Goal: Task Accomplishment & Management: Use online tool/utility

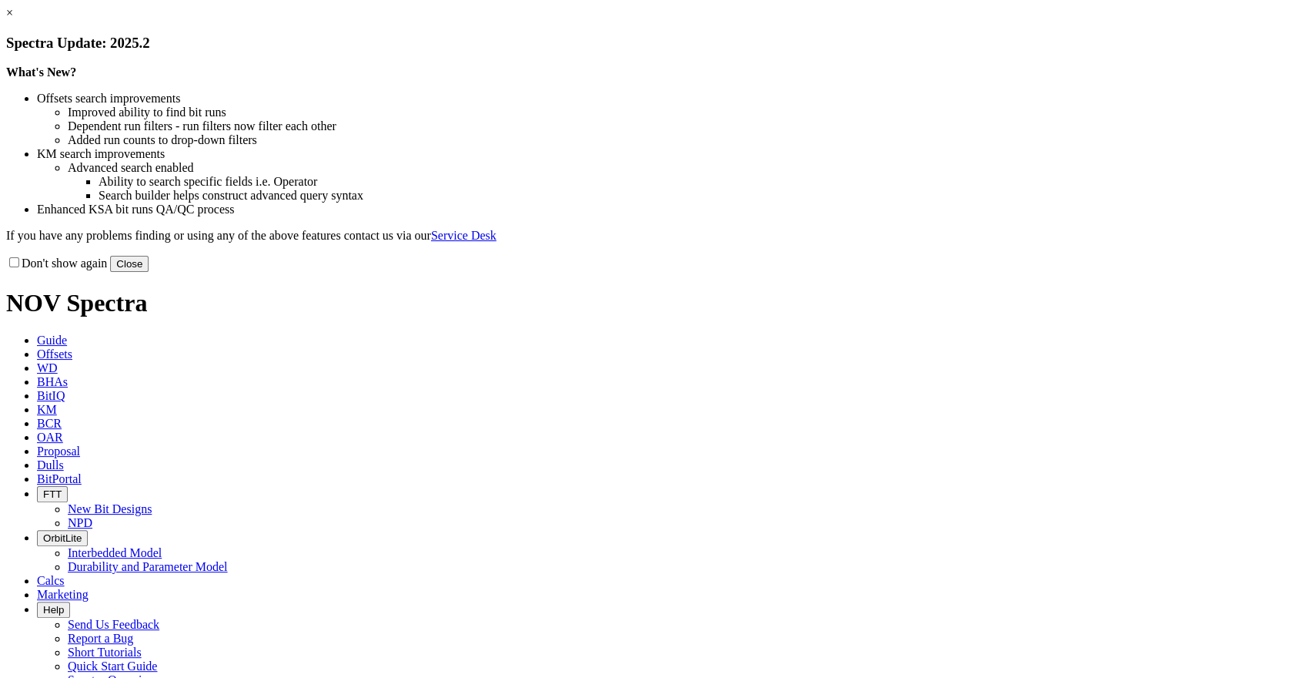
click at [13, 19] on link "×" at bounding box center [9, 12] width 7 height 13
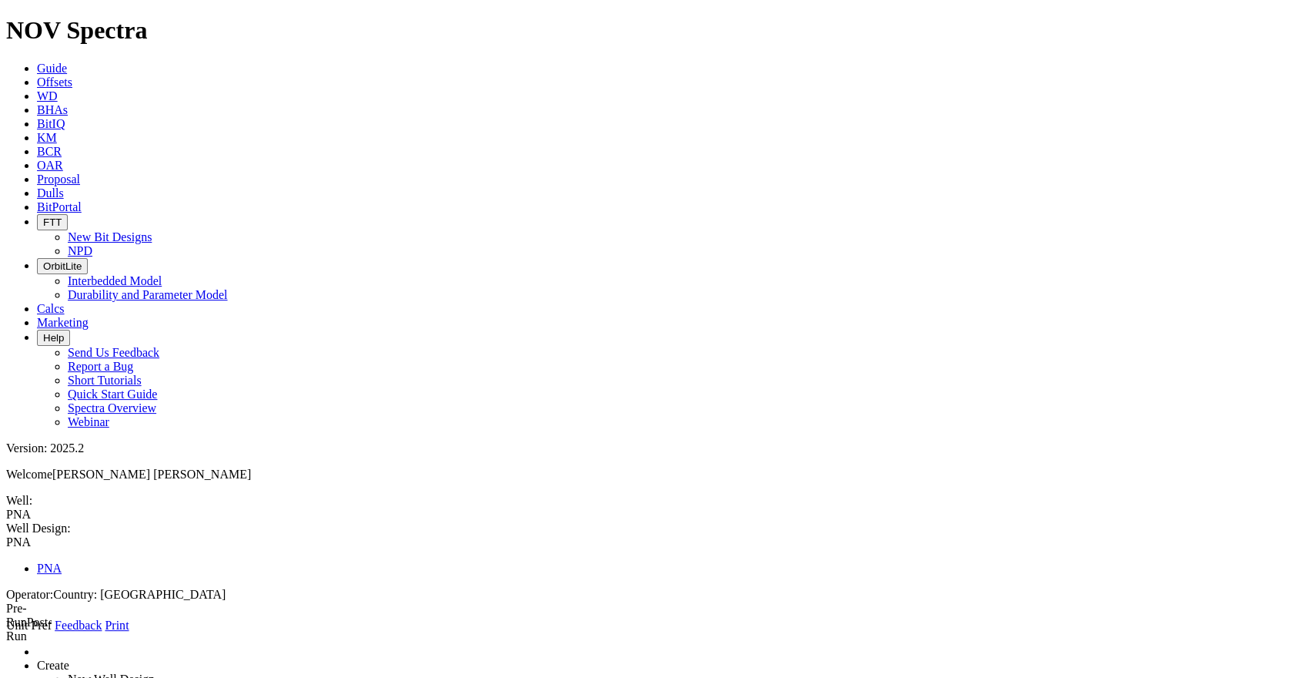
click at [6, 632] on icon at bounding box center [6, 632] width 0 height 0
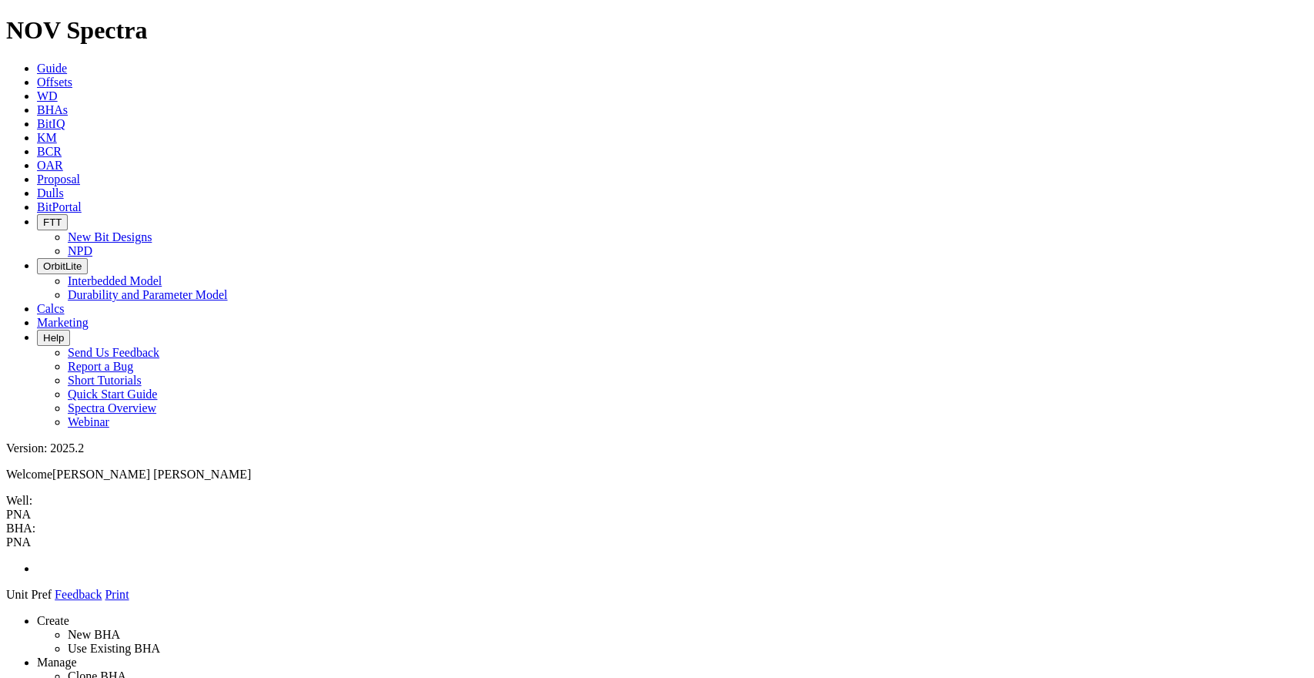
click at [77, 655] on link "Manage" at bounding box center [57, 661] width 40 height 13
click at [6, 601] on icon at bounding box center [6, 601] width 0 height 0
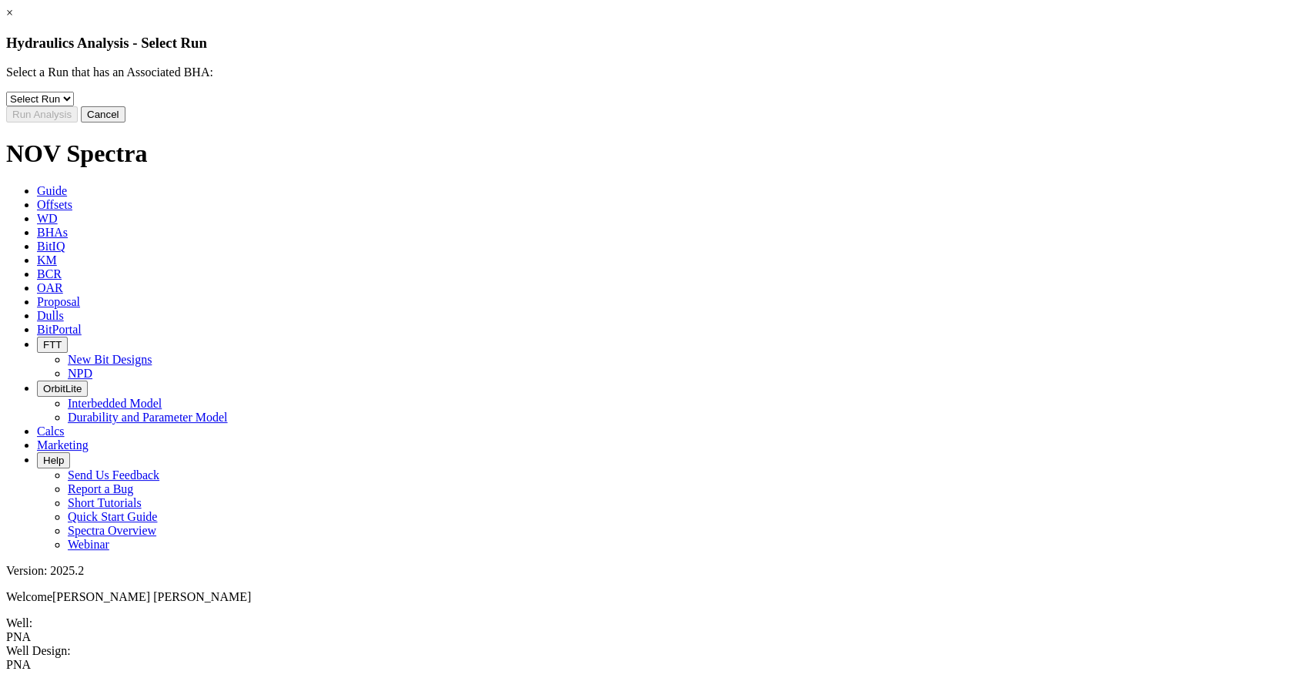
click at [13, 19] on link "×" at bounding box center [9, 12] width 7 height 13
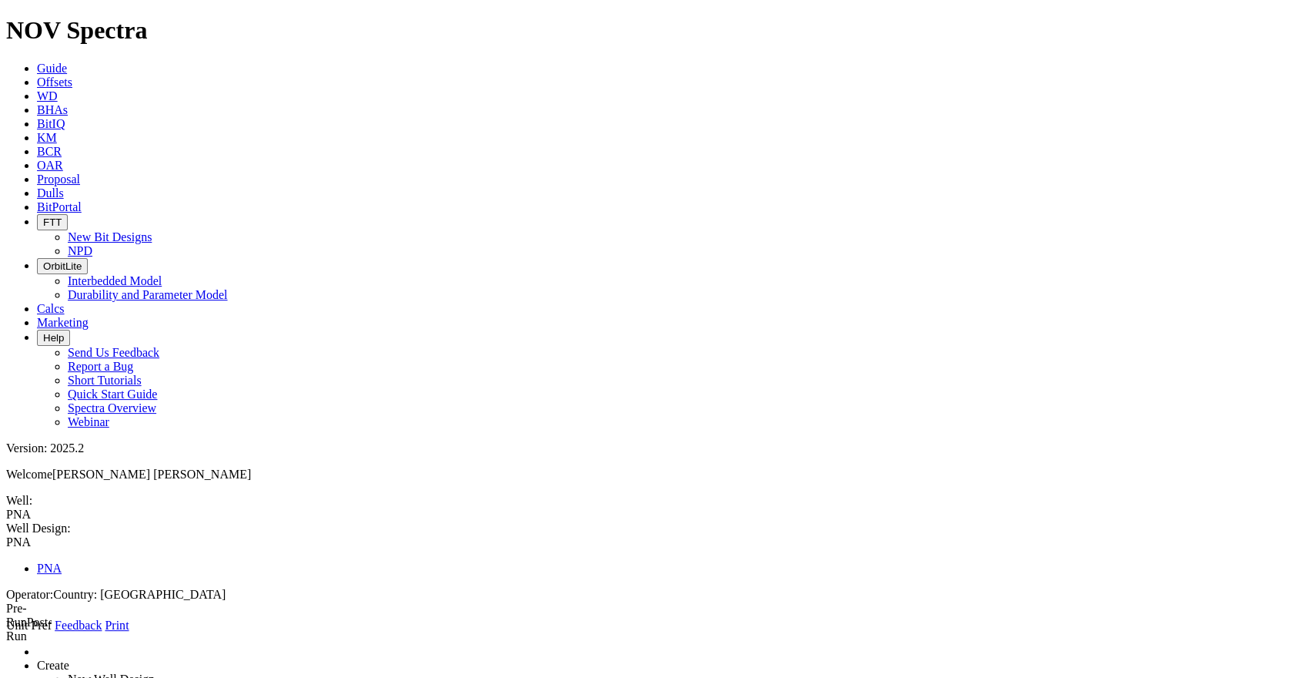
click at [6, 632] on icon at bounding box center [6, 632] width 0 height 0
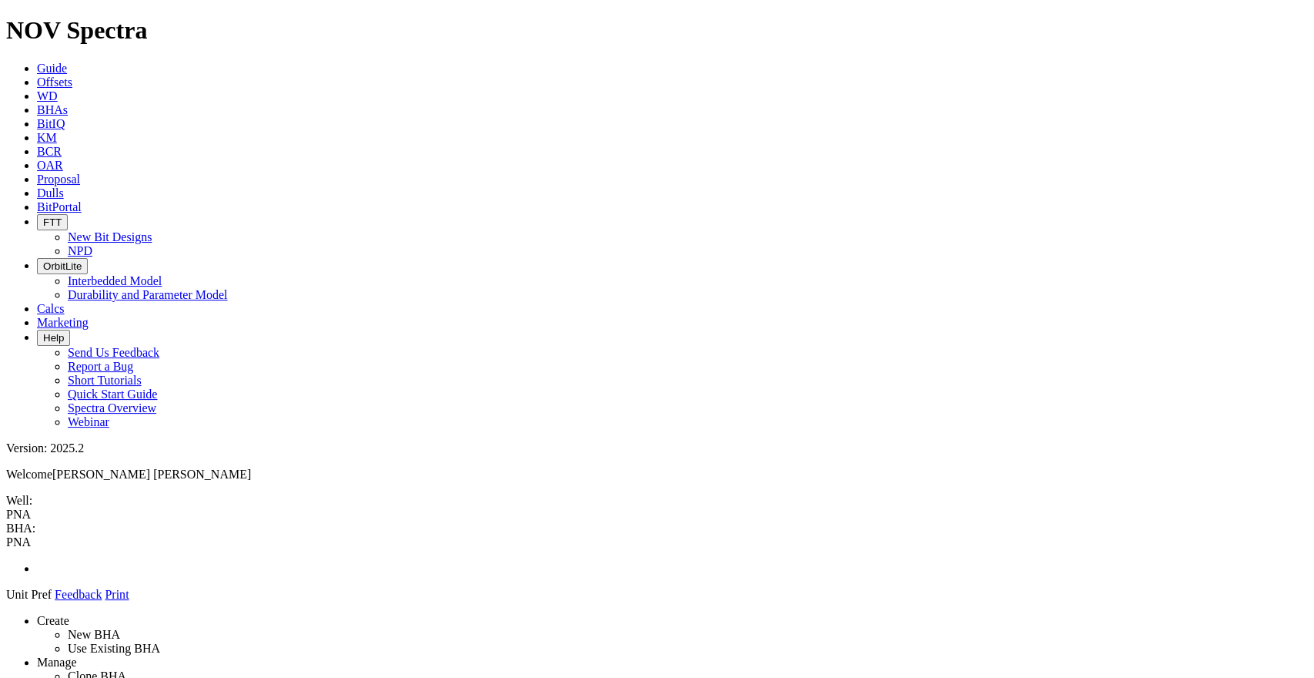
click at [6, 601] on span at bounding box center [6, 601] width 0 height 0
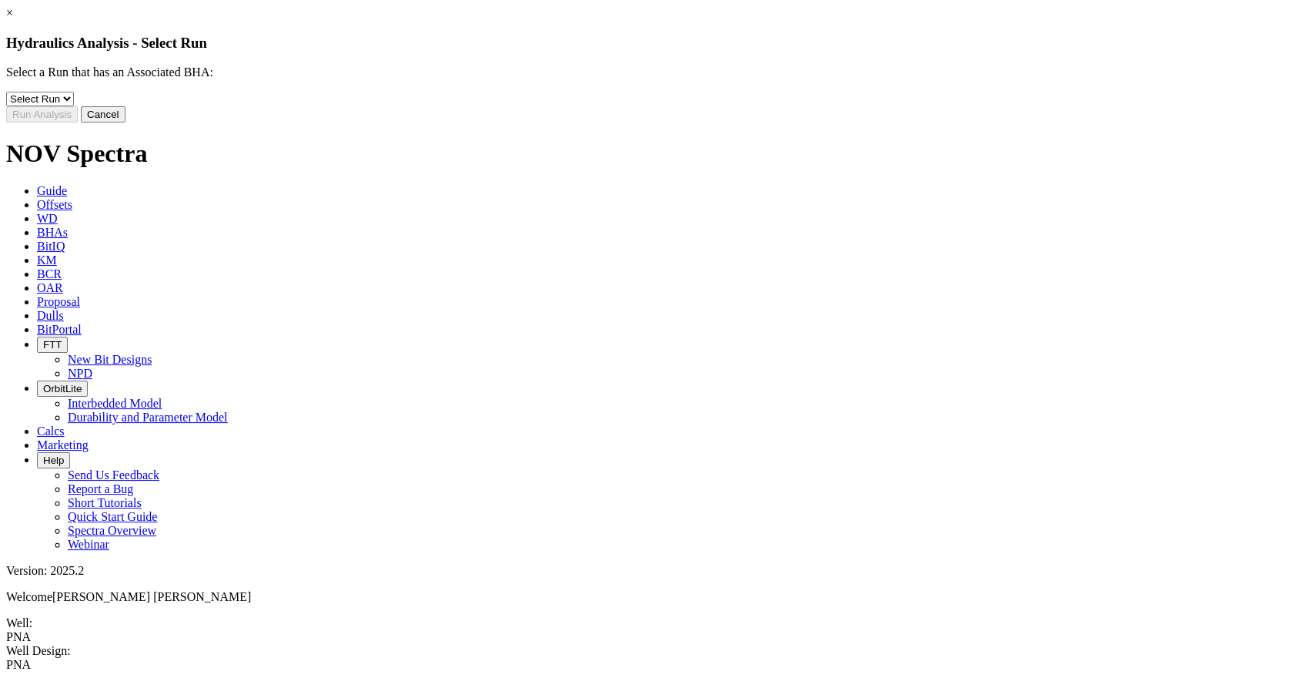
click at [13, 19] on link "×" at bounding box center [9, 12] width 7 height 13
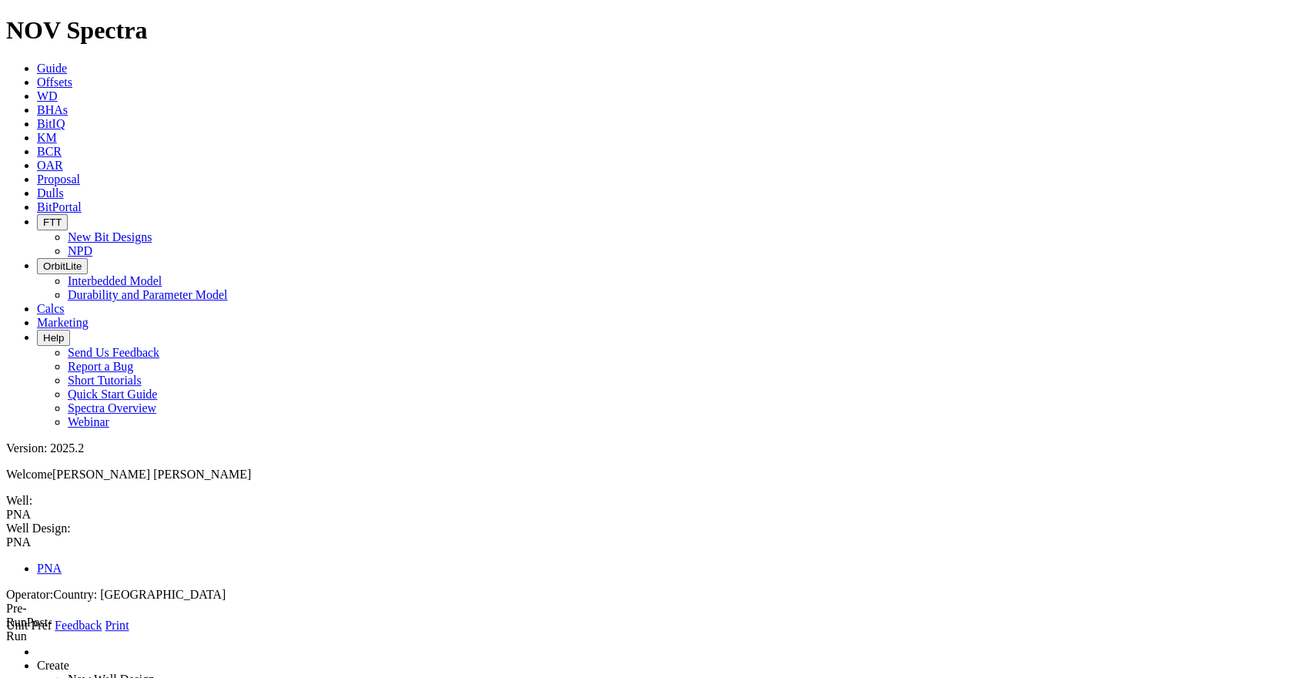
type input "3"
type input "690"
type input "1900"
type input "2"
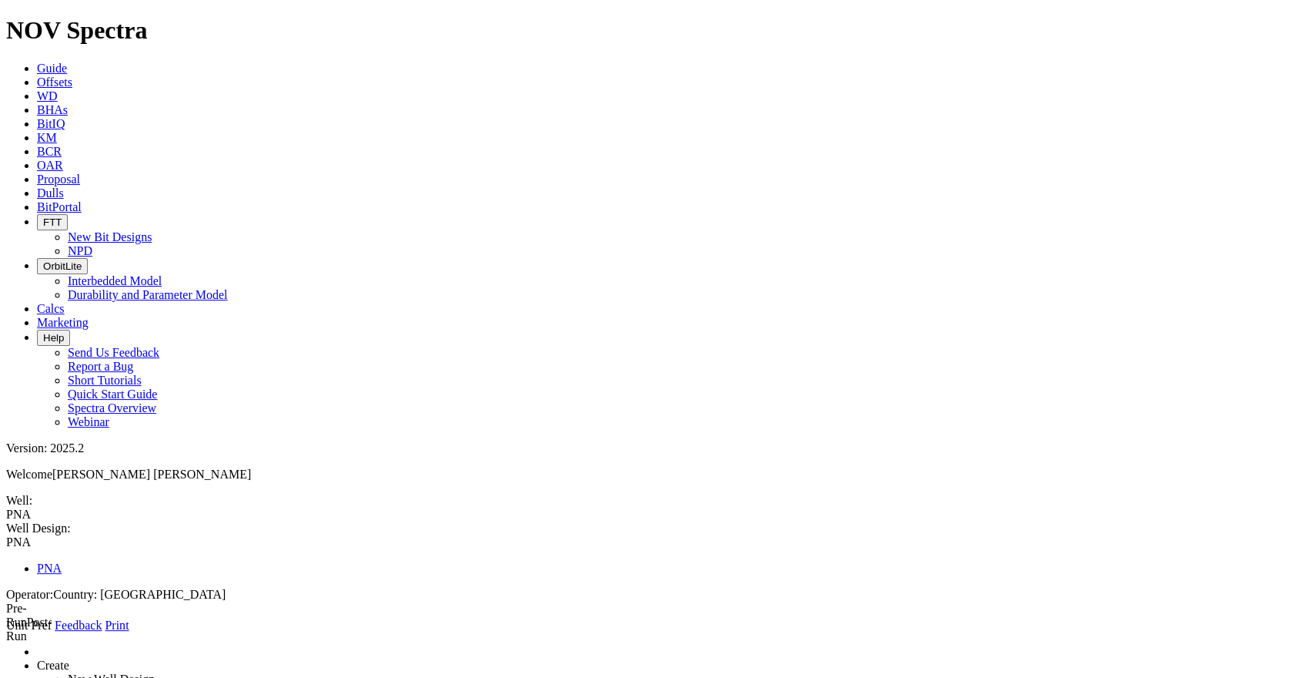
type input "1900"
type input "3300"
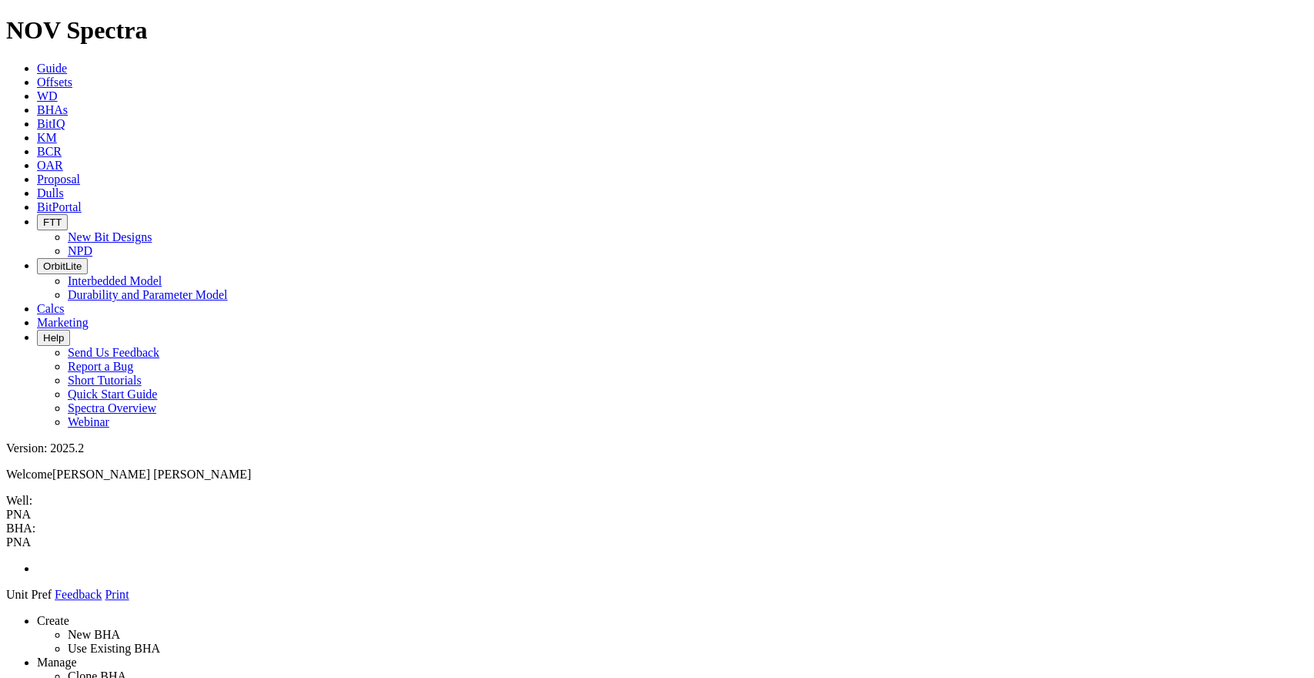
click at [69, 614] on link "Create" at bounding box center [53, 620] width 32 height 13
click at [112, 628] on link "New BHA" at bounding box center [94, 634] width 52 height 13
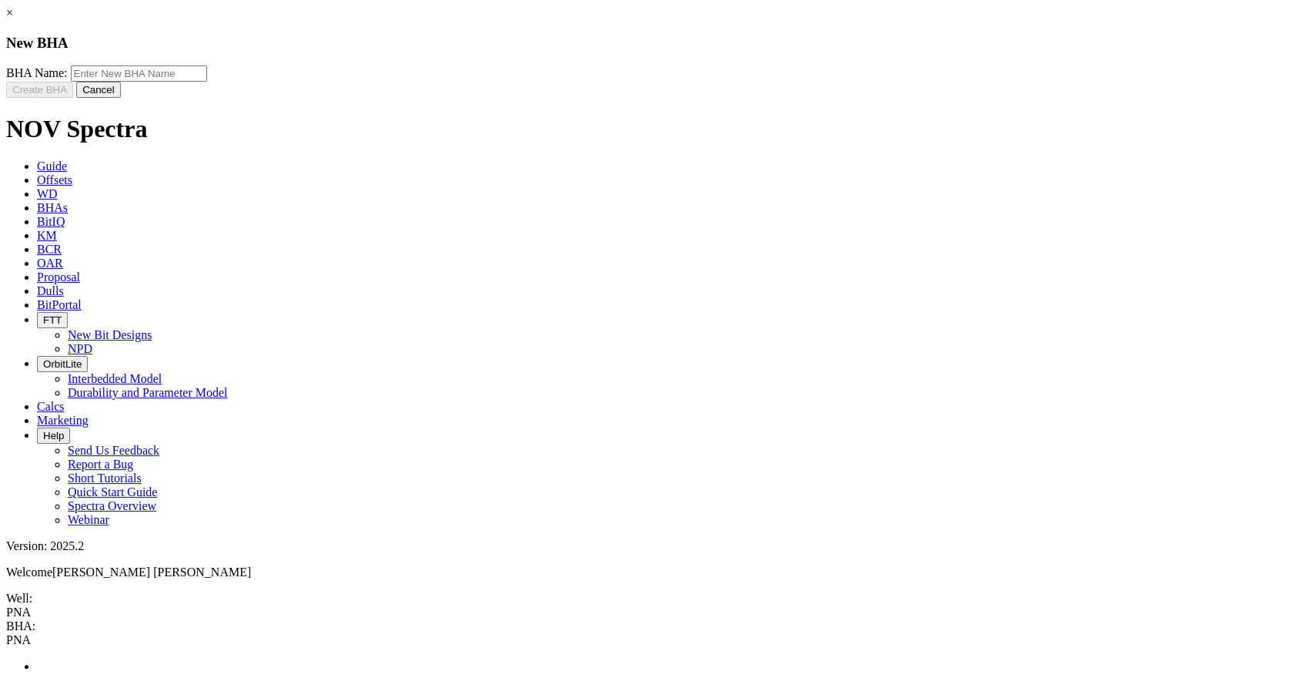
click at [13, 19] on link "×" at bounding box center [9, 12] width 7 height 13
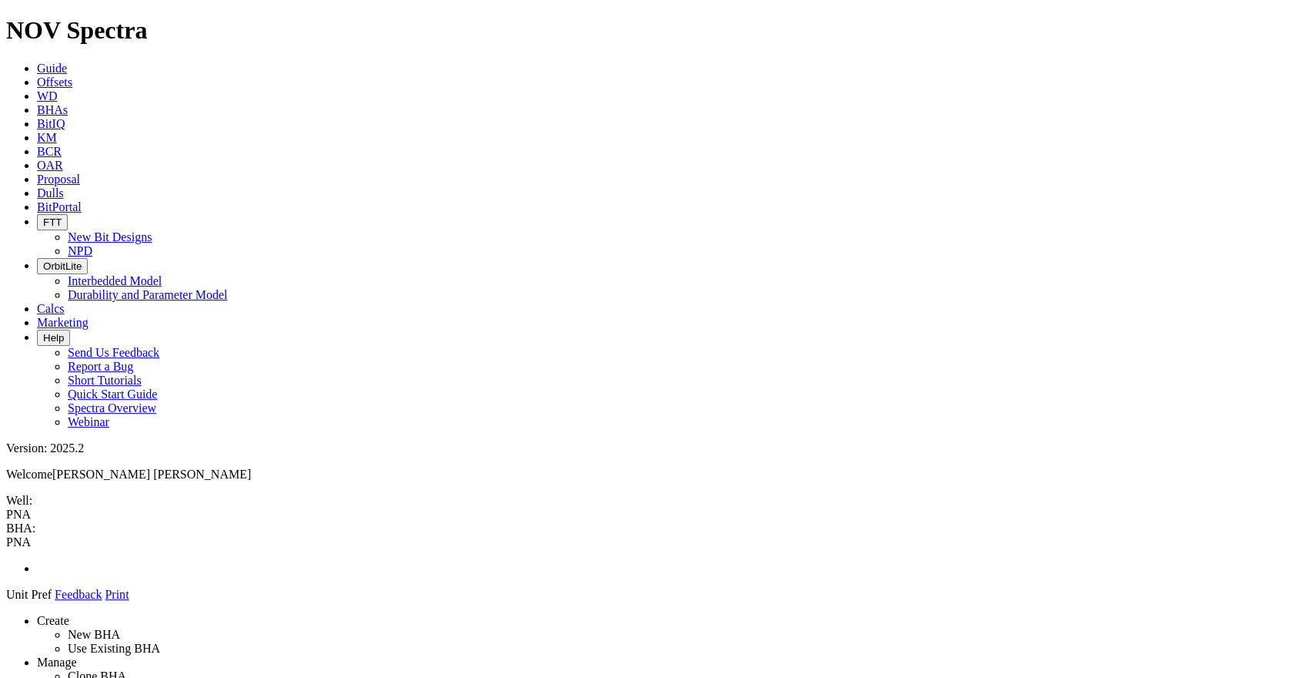
click at [69, 614] on link "Create" at bounding box center [53, 620] width 32 height 13
click at [108, 641] on link "Use Existing BHA" at bounding box center [114, 647] width 92 height 13
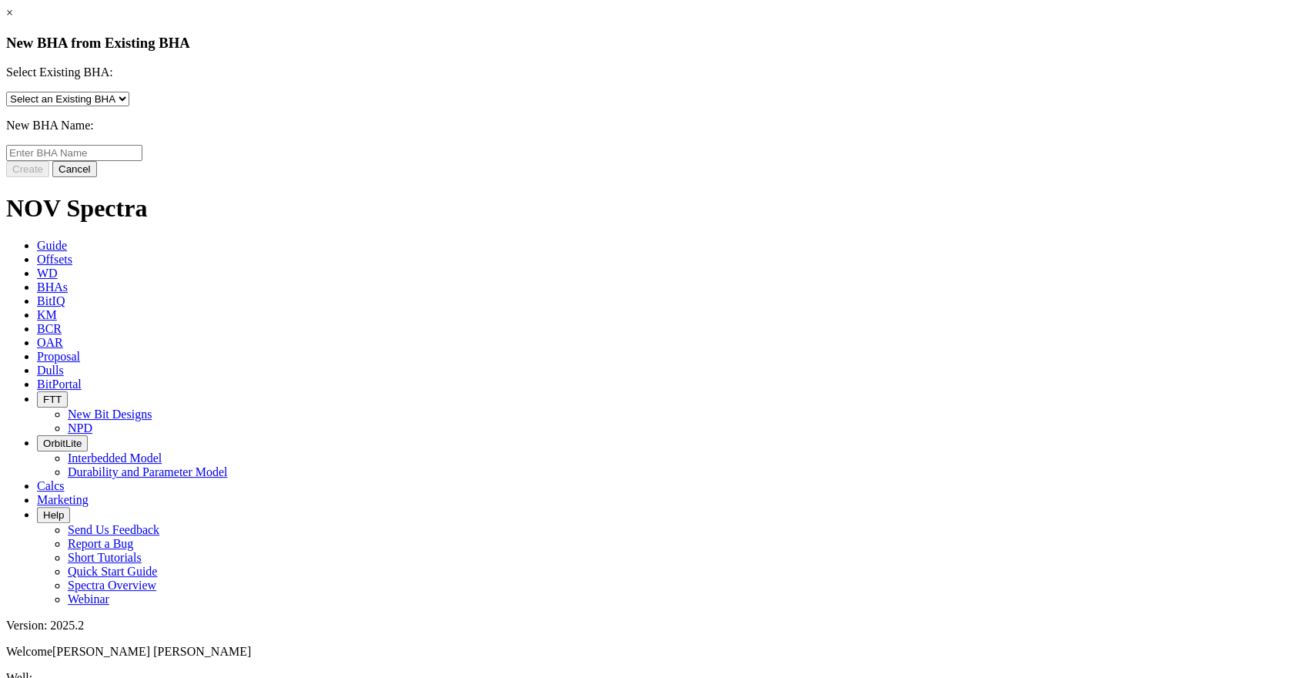
click at [129, 106] on select "Select an Existing BHA Example BHA PNA" at bounding box center [67, 99] width 123 height 15
select select "object:1108"
click at [129, 102] on select "Select an Existing BHA Example BHA PNA" at bounding box center [67, 99] width 123 height 15
click at [142, 161] on input "text" at bounding box center [74, 153] width 136 height 16
drag, startPoint x: 526, startPoint y: 175, endPoint x: 442, endPoint y: 182, distance: 84.2
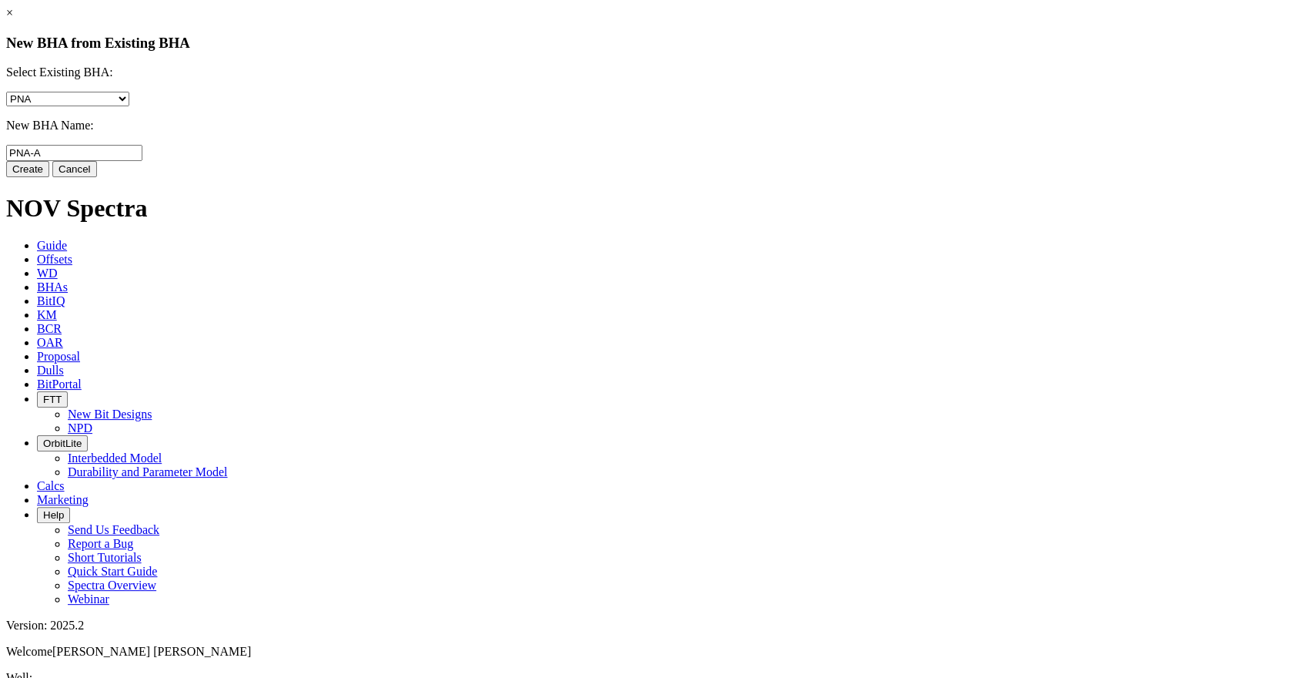
click at [442, 161] on div "Select Existing BHA: Select an Existing BHA Example BHA PNA New BHA Name: PNA-A" at bounding box center [657, 112] width 1302 height 95
click at [142, 161] on input "PNA-A" at bounding box center [74, 153] width 136 height 16
type input "PNA-A"
click at [49, 177] on button "Create" at bounding box center [27, 169] width 43 height 16
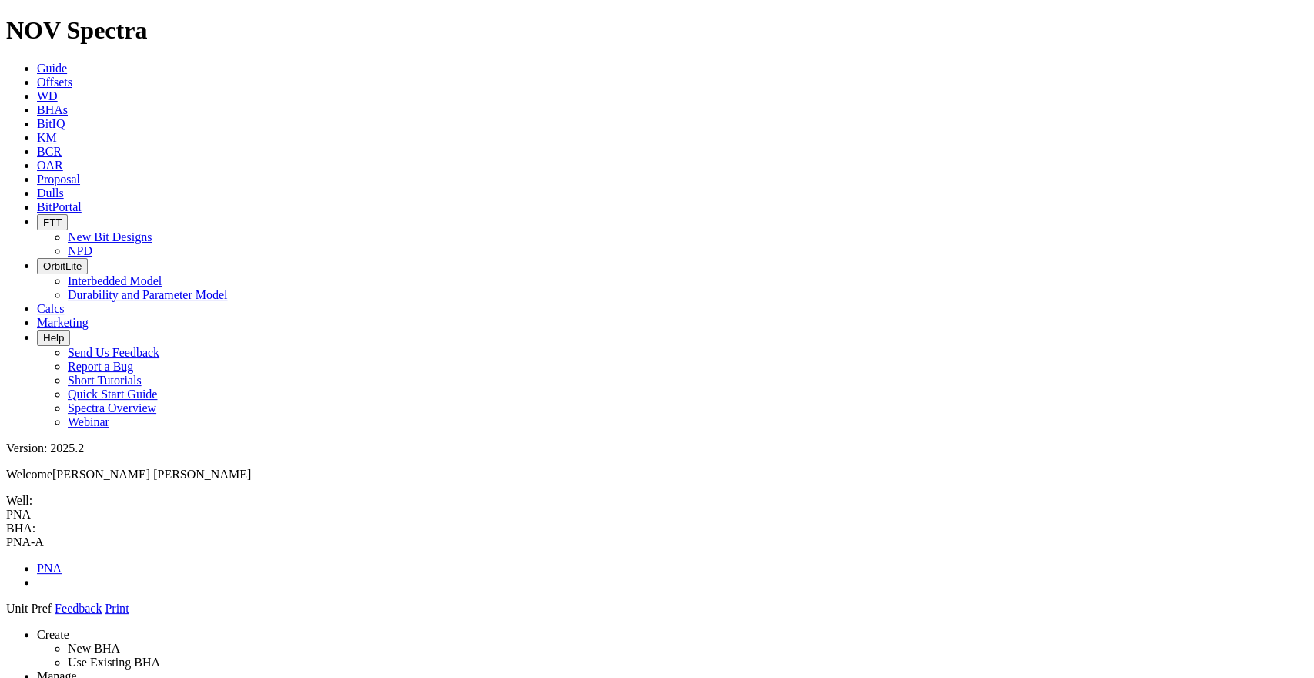
click at [69, 628] on link "Create" at bounding box center [53, 634] width 32 height 13
click at [110, 641] on link "New BHA" at bounding box center [94, 647] width 52 height 13
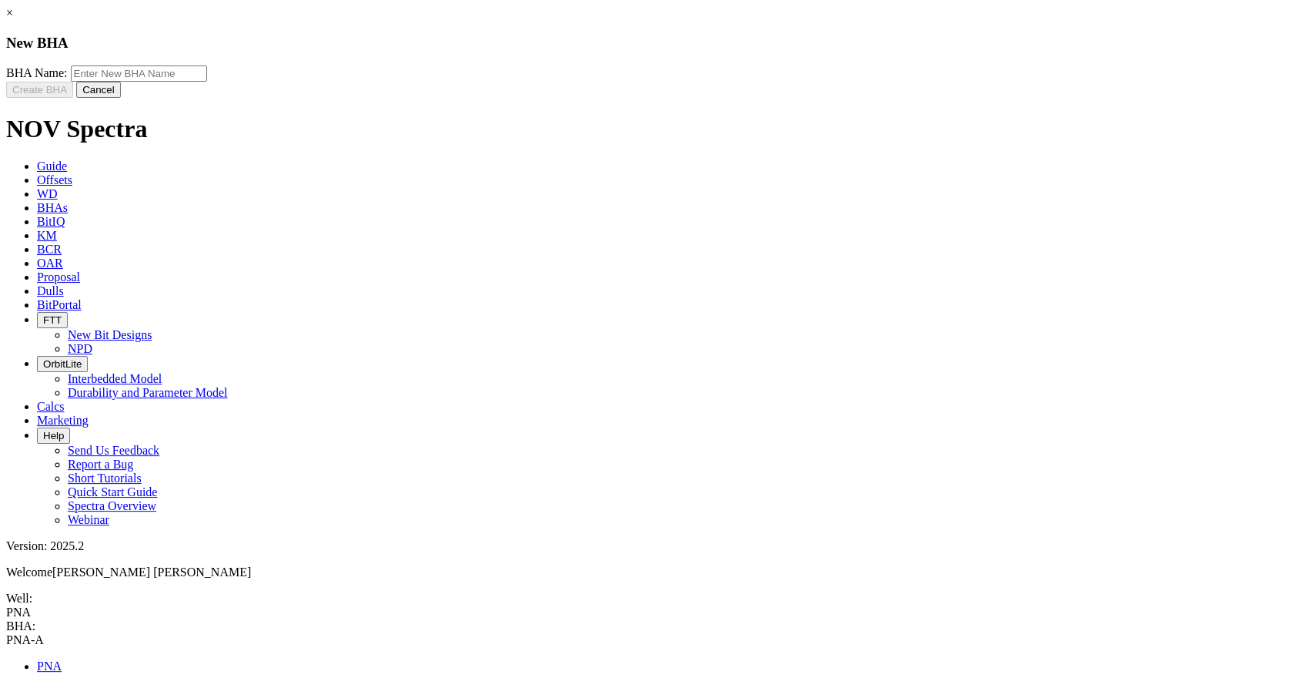
click at [207, 82] on input "text" at bounding box center [139, 73] width 136 height 16
type input "PNA-A"
click at [73, 98] on button "Create BHA" at bounding box center [39, 90] width 67 height 16
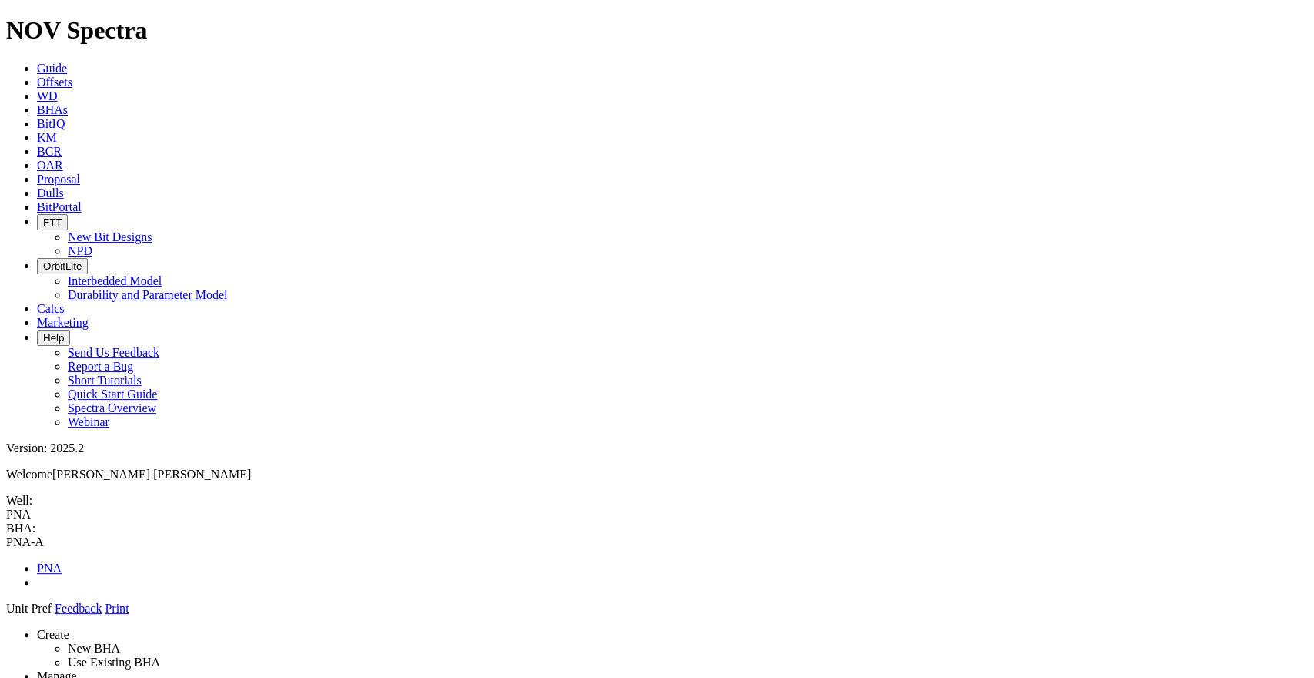
click at [69, 628] on link "Create" at bounding box center [53, 634] width 32 height 13
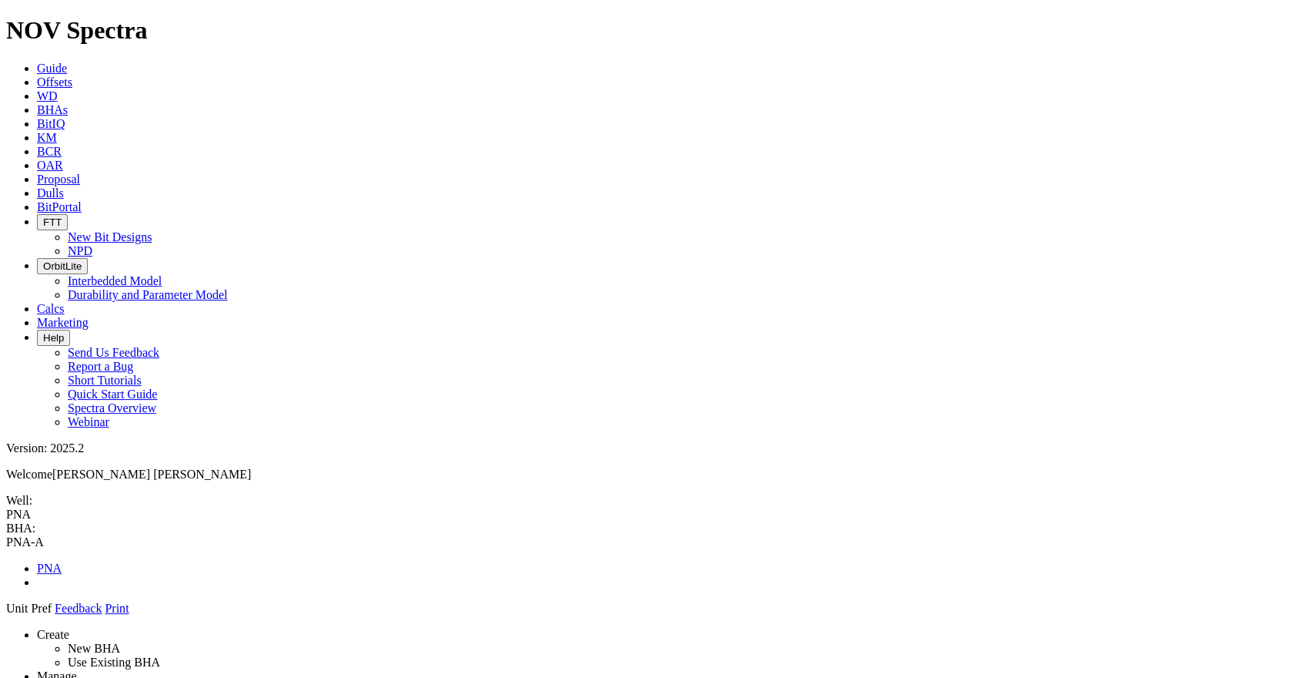
drag, startPoint x: 561, startPoint y: 567, endPoint x: 507, endPoint y: 561, distance: 54.2
drag, startPoint x: 612, startPoint y: 248, endPoint x: 627, endPoint y: 246, distance: 14.8
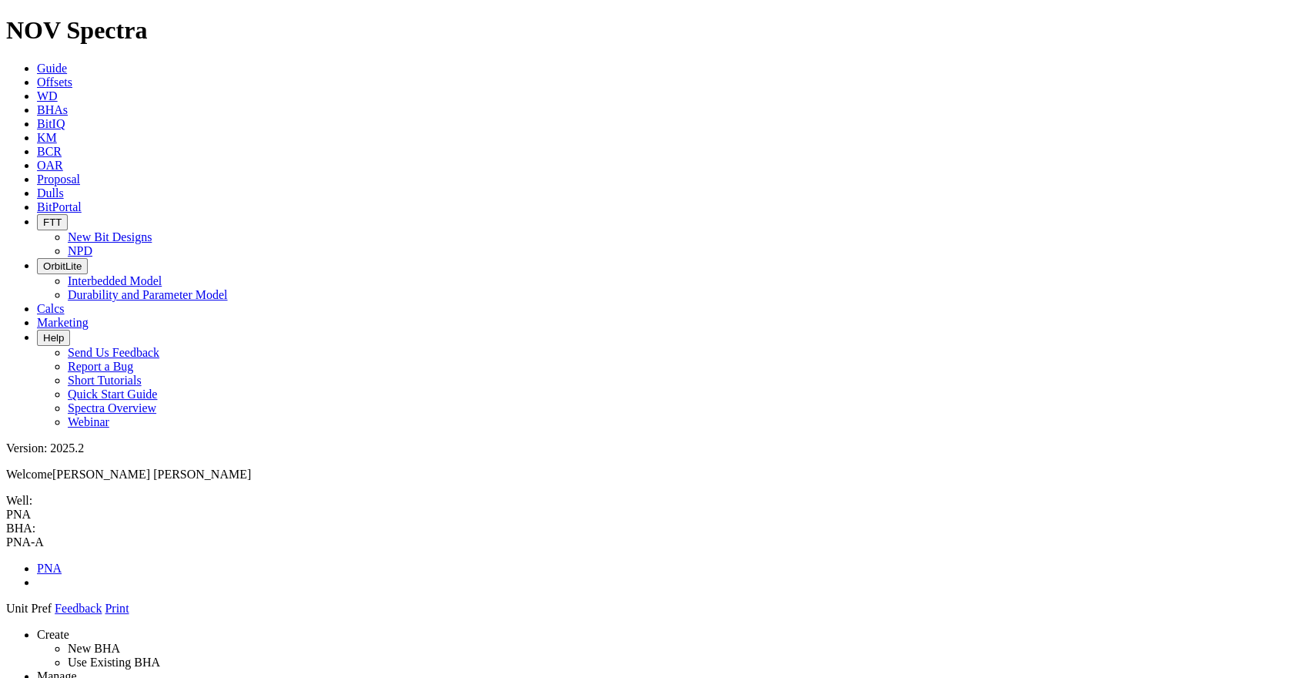
drag, startPoint x: 628, startPoint y: 257, endPoint x: 707, endPoint y: 194, distance: 101.4
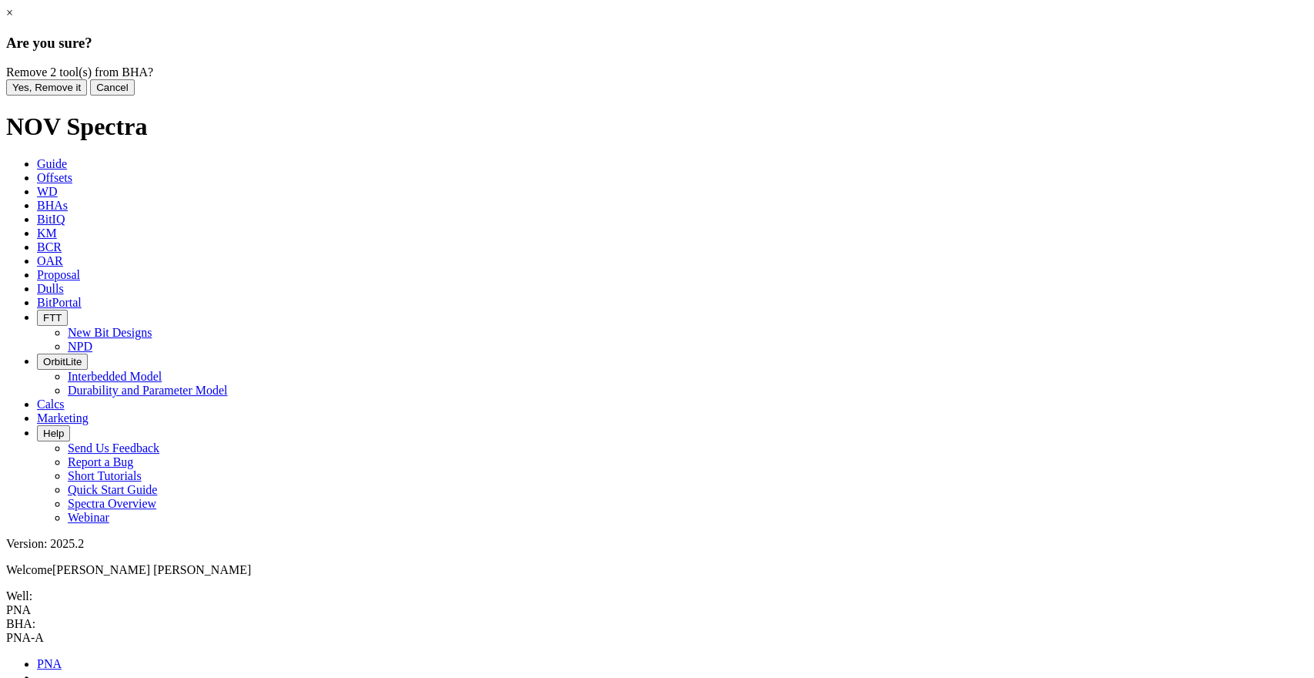
click at [87, 95] on button "Yes, Remove it" at bounding box center [46, 87] width 81 height 16
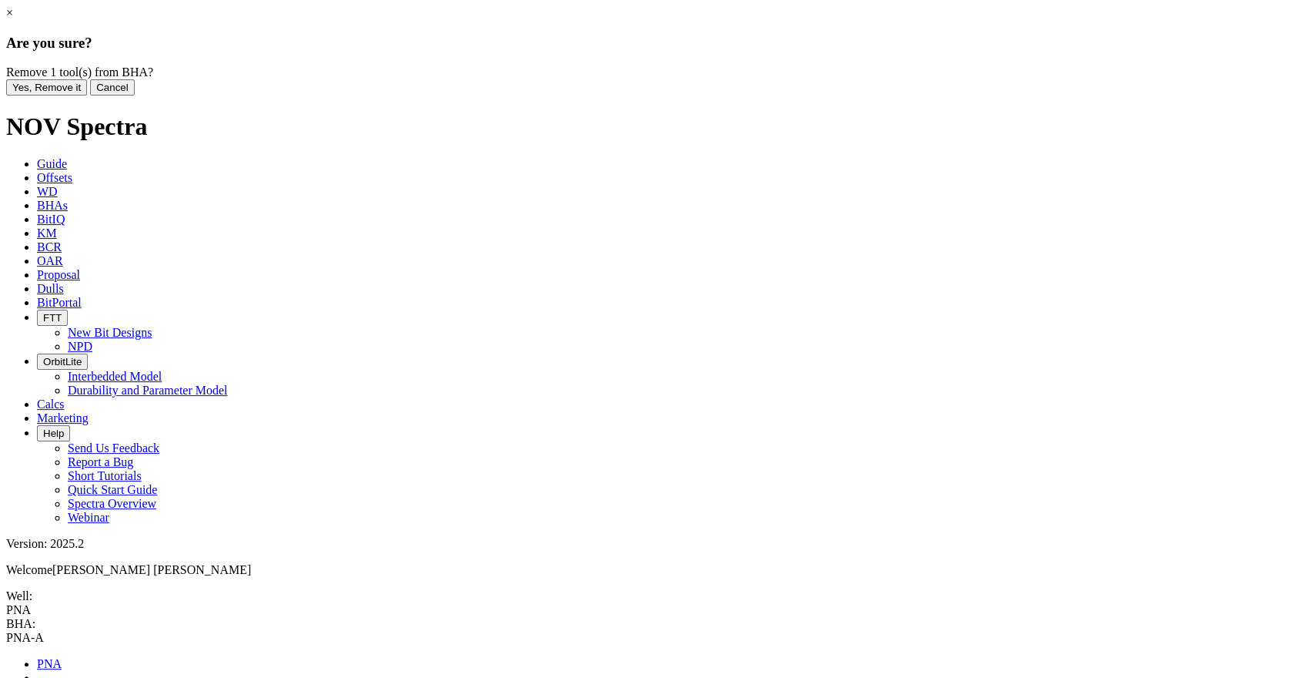
click at [87, 95] on button "Yes, Remove it" at bounding box center [46, 87] width 81 height 16
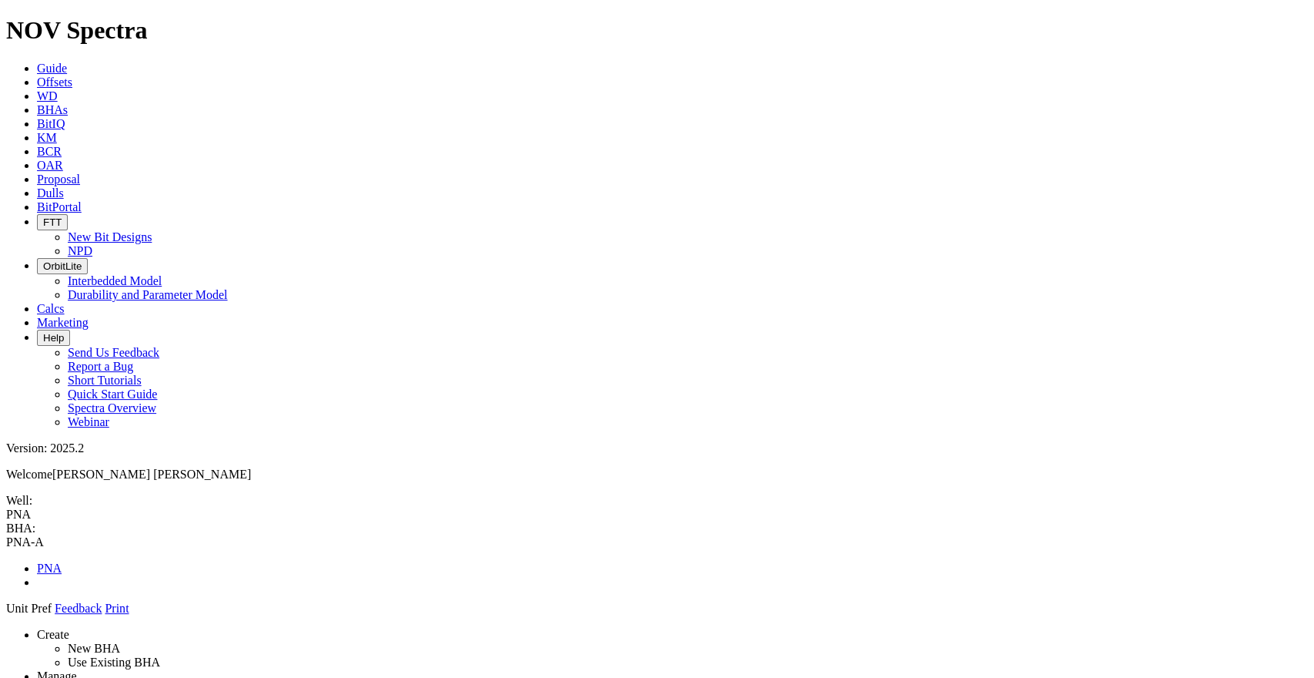
drag, startPoint x: 524, startPoint y: 177, endPoint x: 527, endPoint y: 186, distance: 10.0
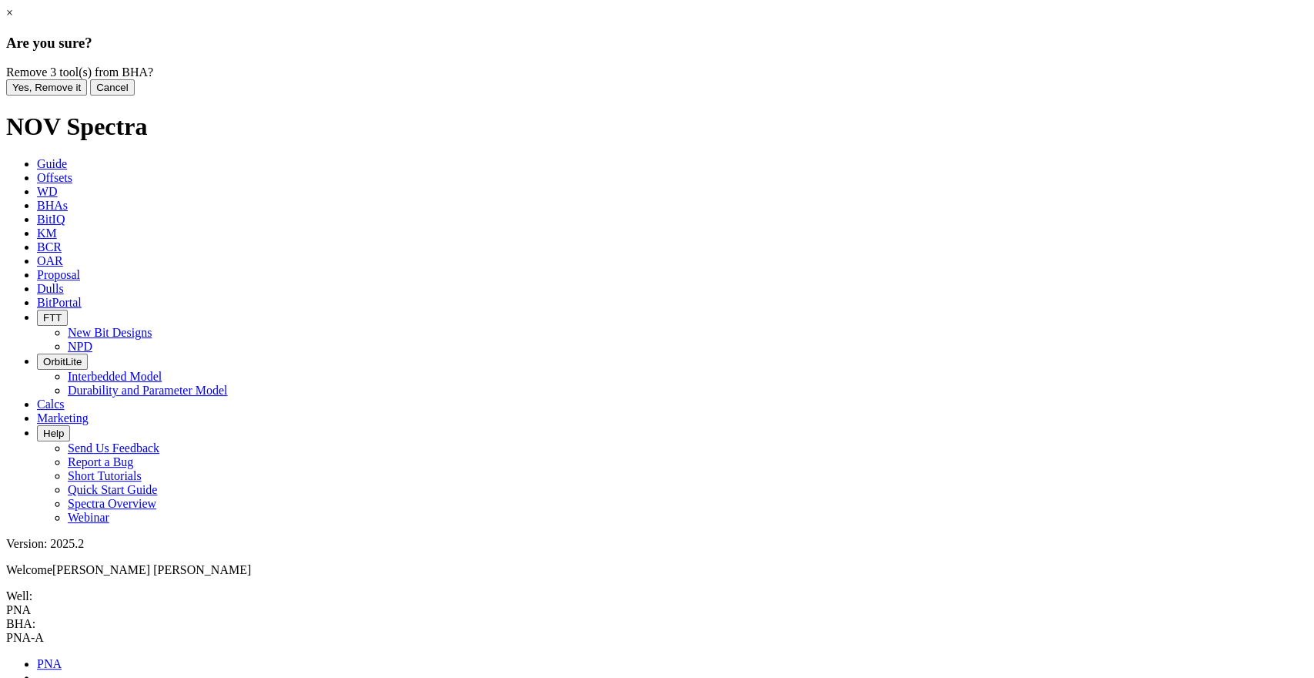
click at [87, 95] on button "Yes, Remove it" at bounding box center [46, 87] width 81 height 16
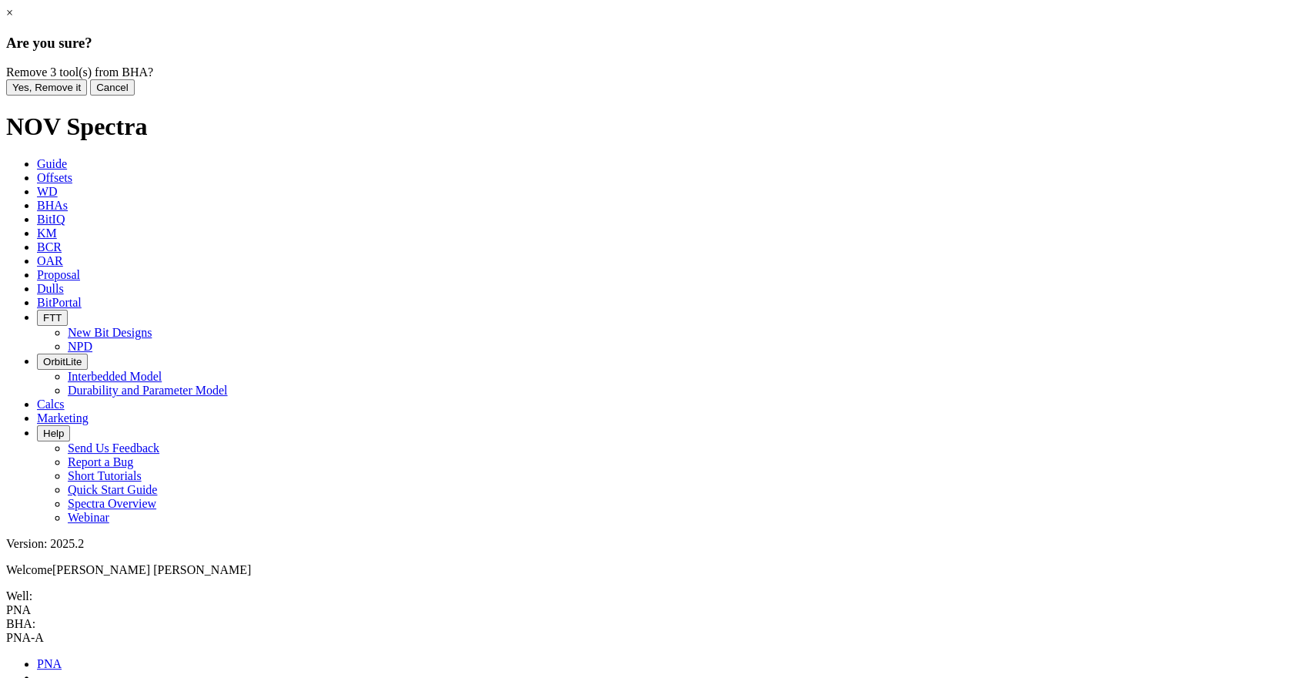
click at [87, 95] on button "Yes, Remove it" at bounding box center [46, 87] width 81 height 16
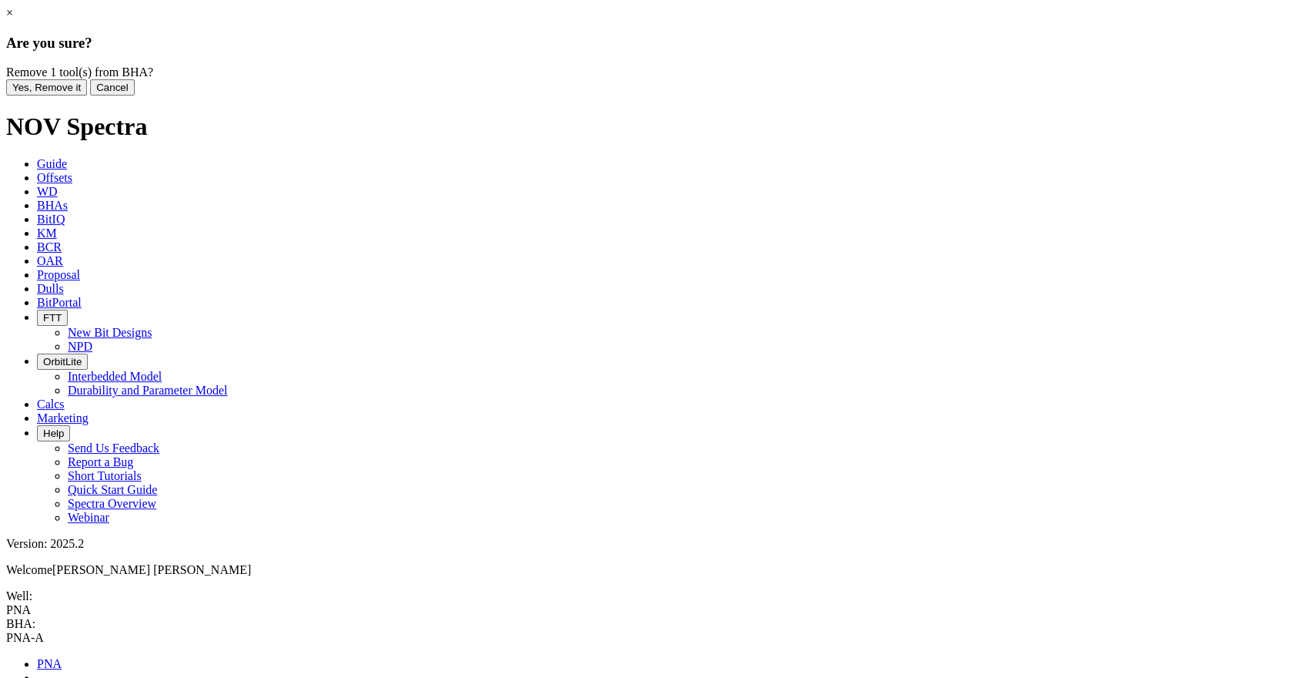
click at [87, 95] on button "Yes, Remove it" at bounding box center [46, 87] width 81 height 16
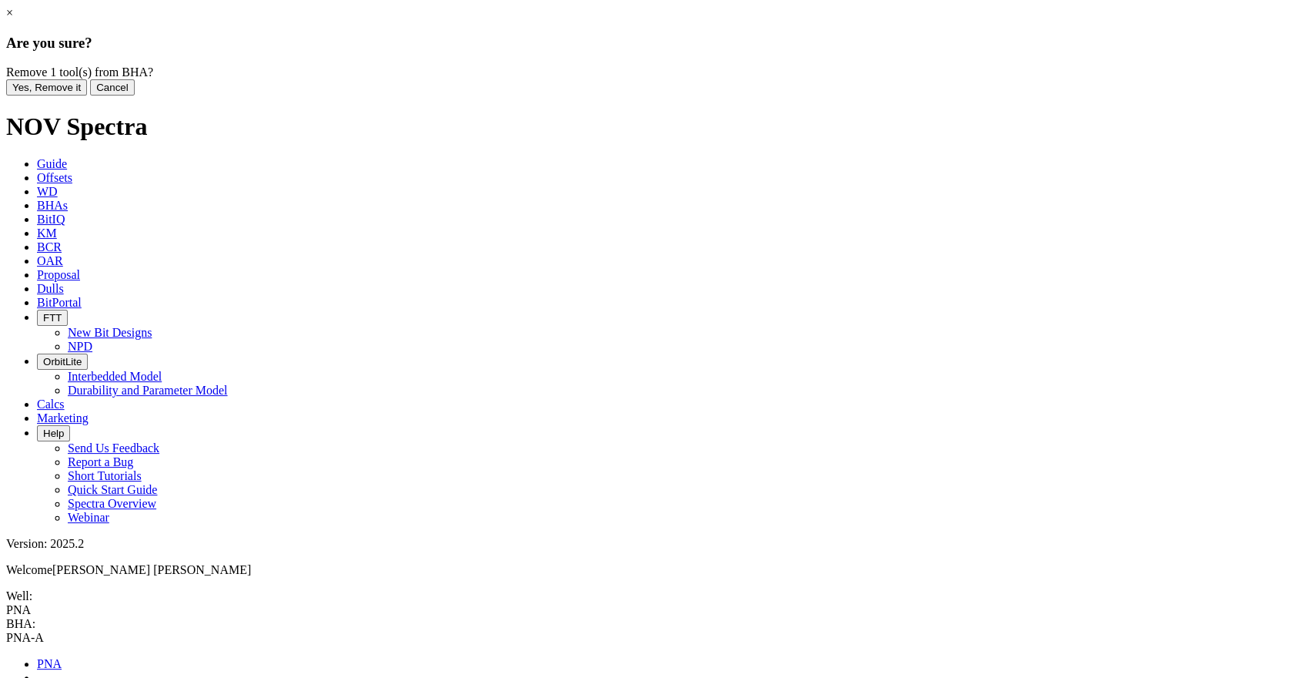
click at [87, 95] on button "Yes, Remove it" at bounding box center [46, 87] width 81 height 16
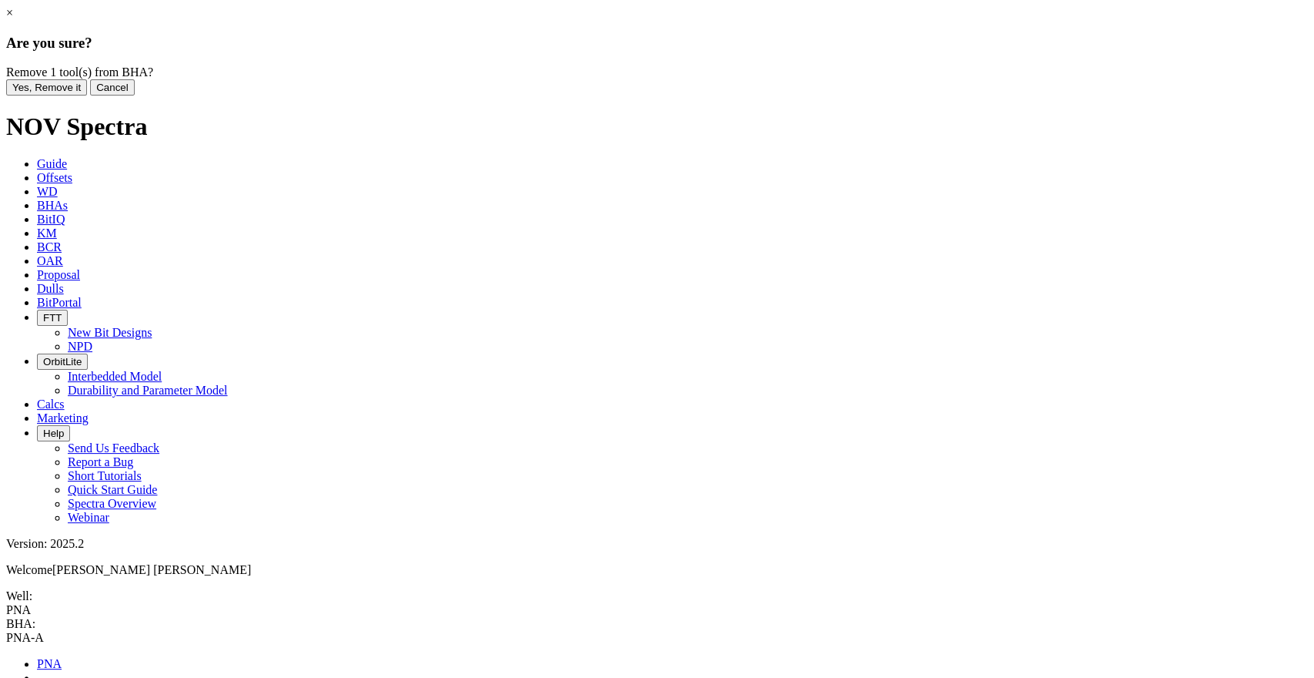
click at [87, 95] on button "Yes, Remove it" at bounding box center [46, 87] width 81 height 16
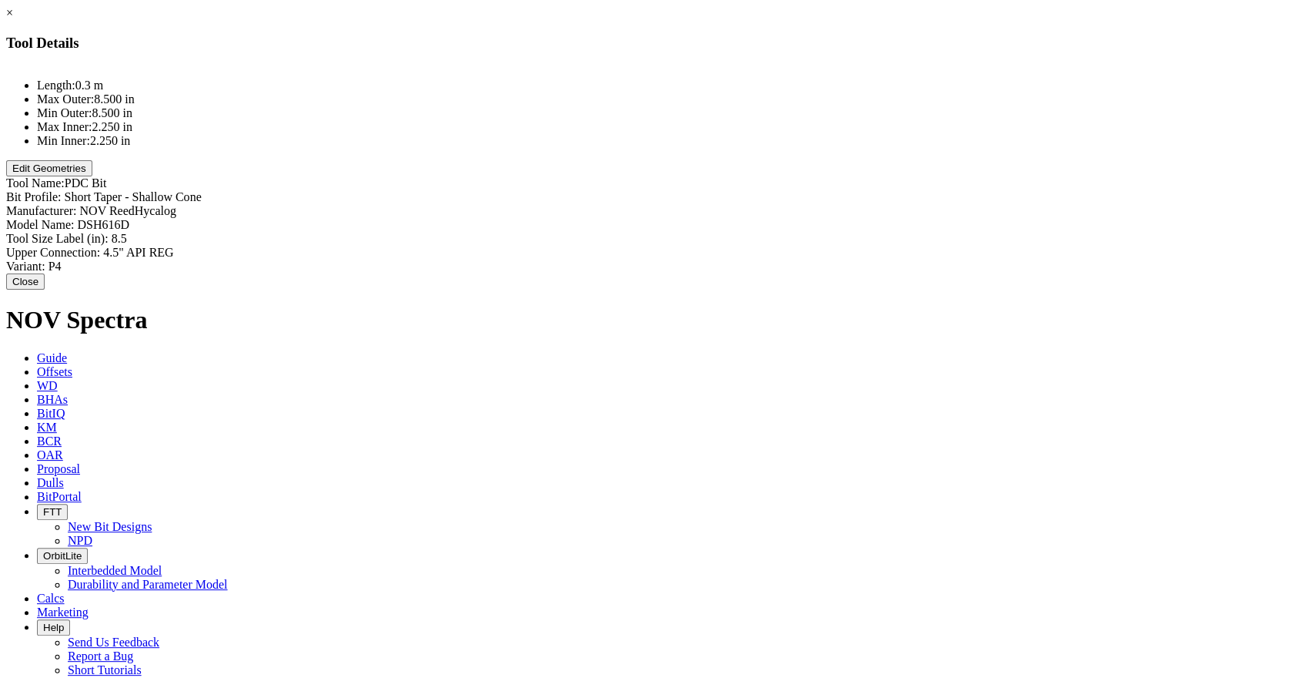
click at [92, 176] on button "Edit Geometries" at bounding box center [49, 168] width 86 height 16
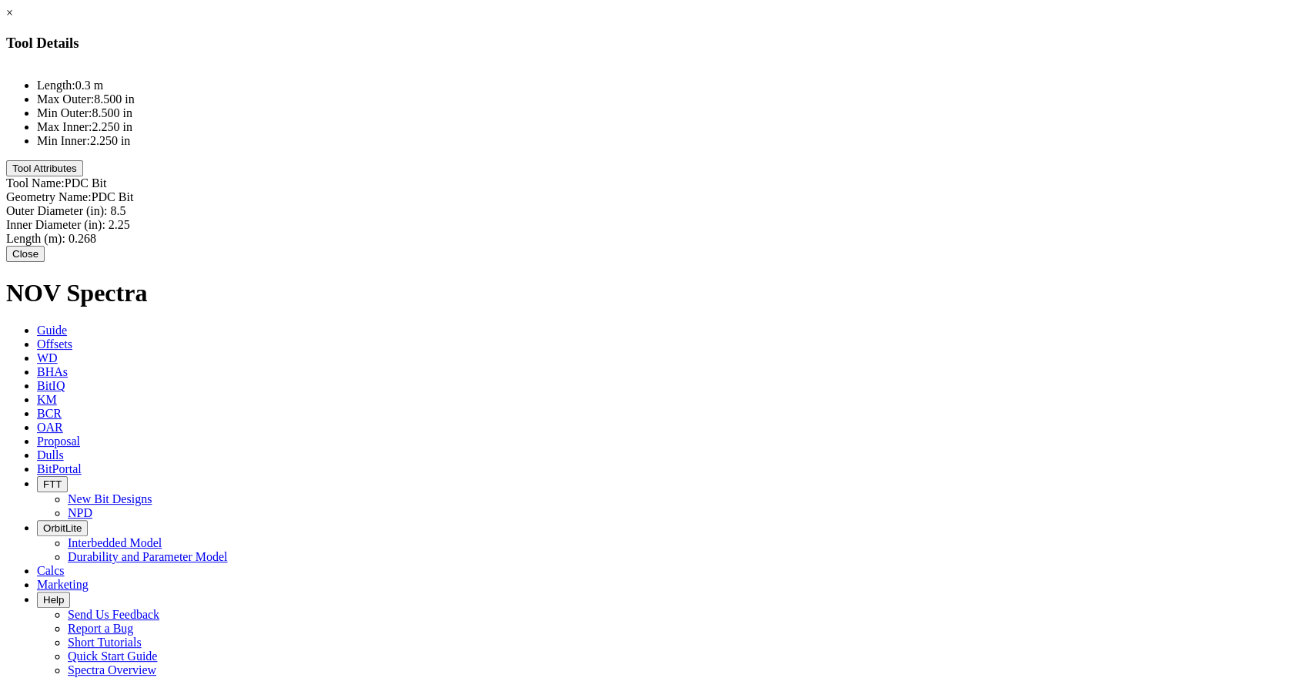
click at [813, 232] on div "Length (m): 0.268 0.268" at bounding box center [657, 239] width 1302 height 14
type input "0.23"
click at [45, 254] on button "Close" at bounding box center [25, 256] width 38 height 16
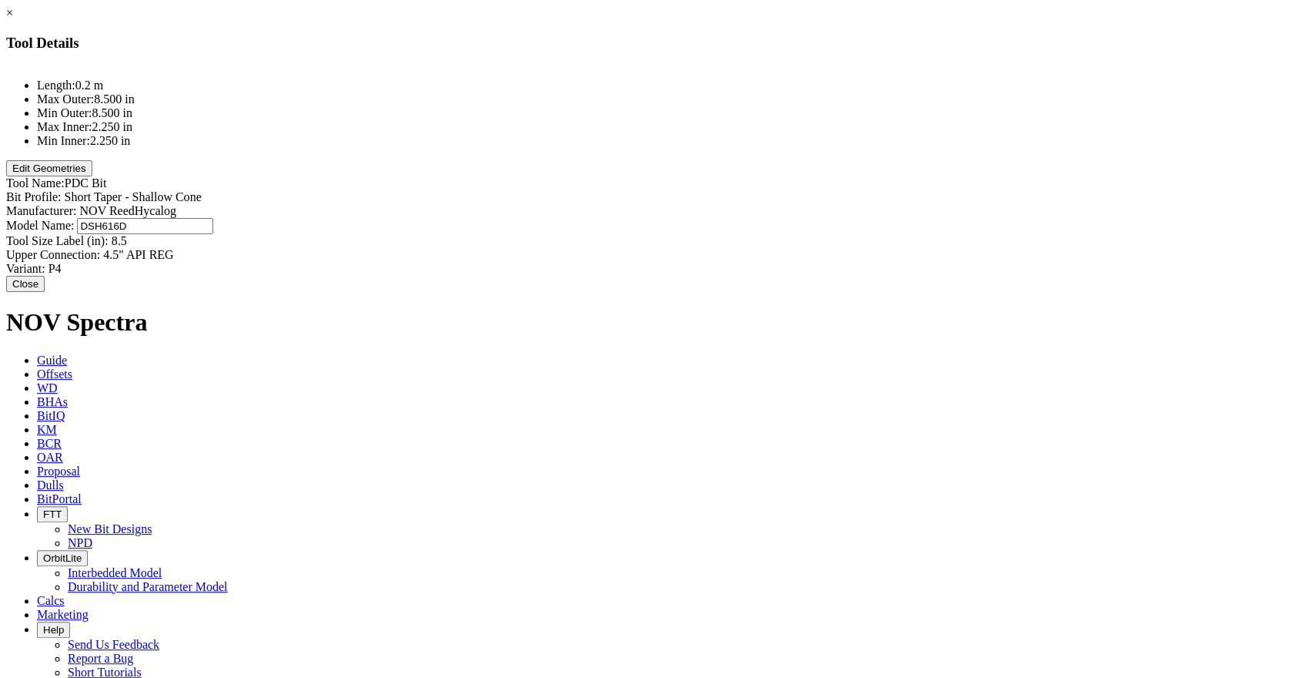
click at [828, 218] on div "Model Name: DSH616D DSH616D" at bounding box center [657, 226] width 1302 height 16
type input "CS83DM"
click at [45, 273] on button "Close" at bounding box center [25, 281] width 38 height 16
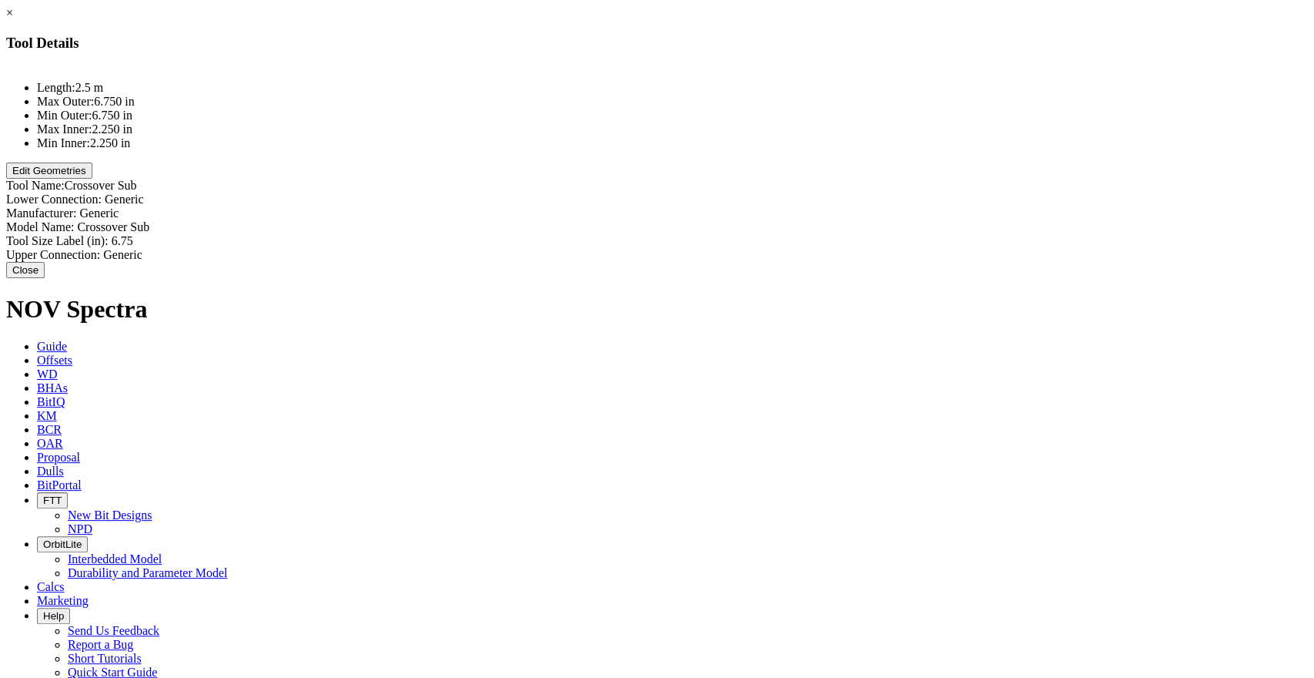
click at [92, 179] on button "Edit Geometries" at bounding box center [49, 170] width 86 height 16
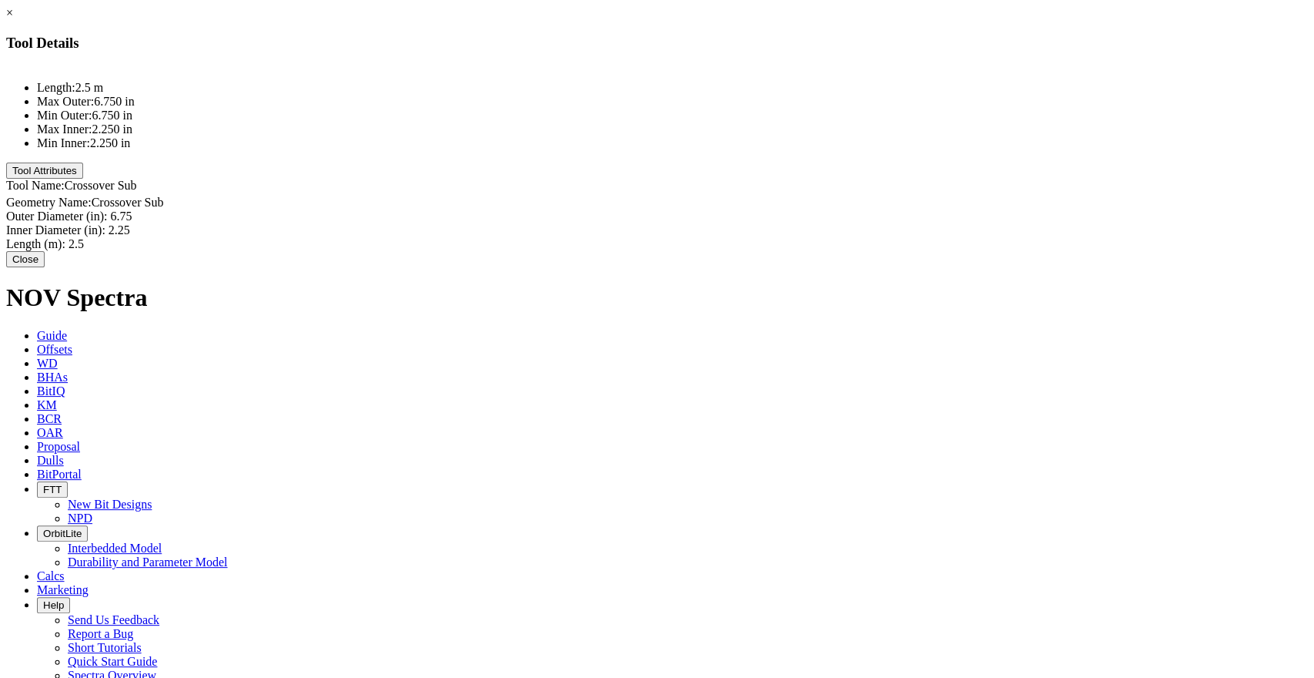
click at [92, 196] on label "Geometry Name:" at bounding box center [48, 202] width 85 height 13
click at [638, 192] on div at bounding box center [657, 193] width 1302 height 3
click at [634, 192] on div at bounding box center [657, 193] width 1302 height 3
click at [527, 69] on div at bounding box center [657, 66] width 1302 height 3
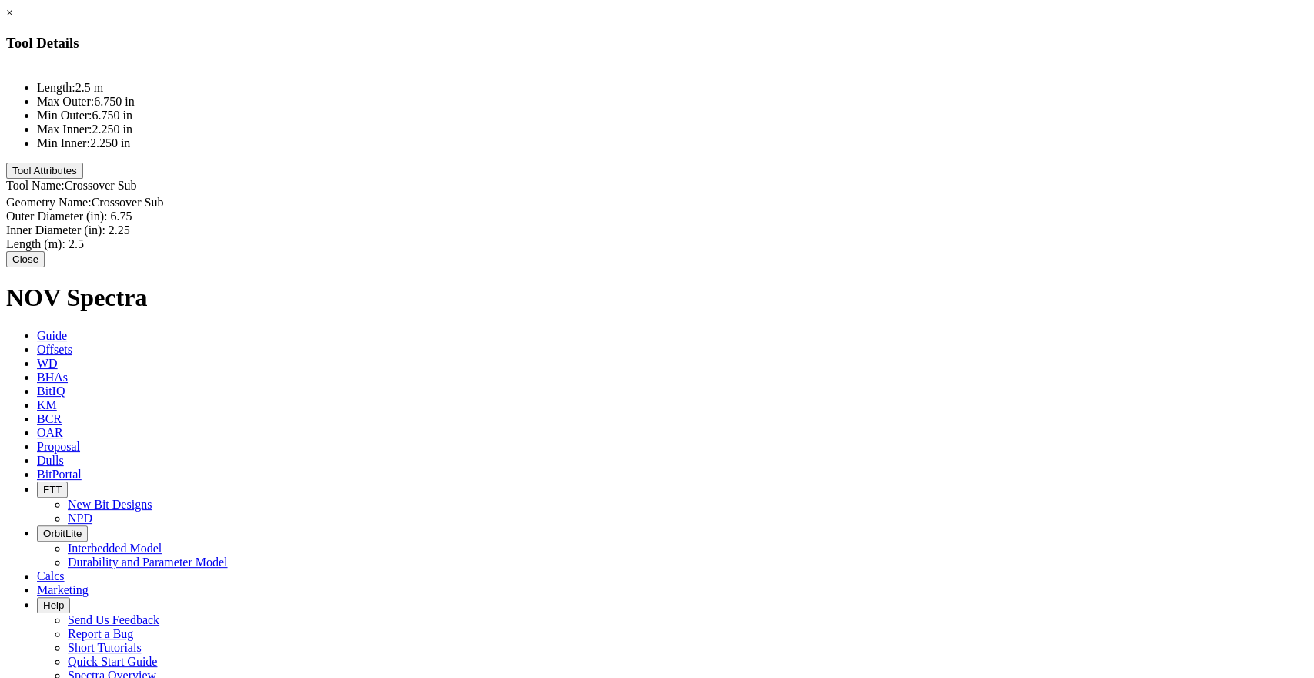
click at [83, 179] on button "Tool Attributes" at bounding box center [44, 170] width 77 height 16
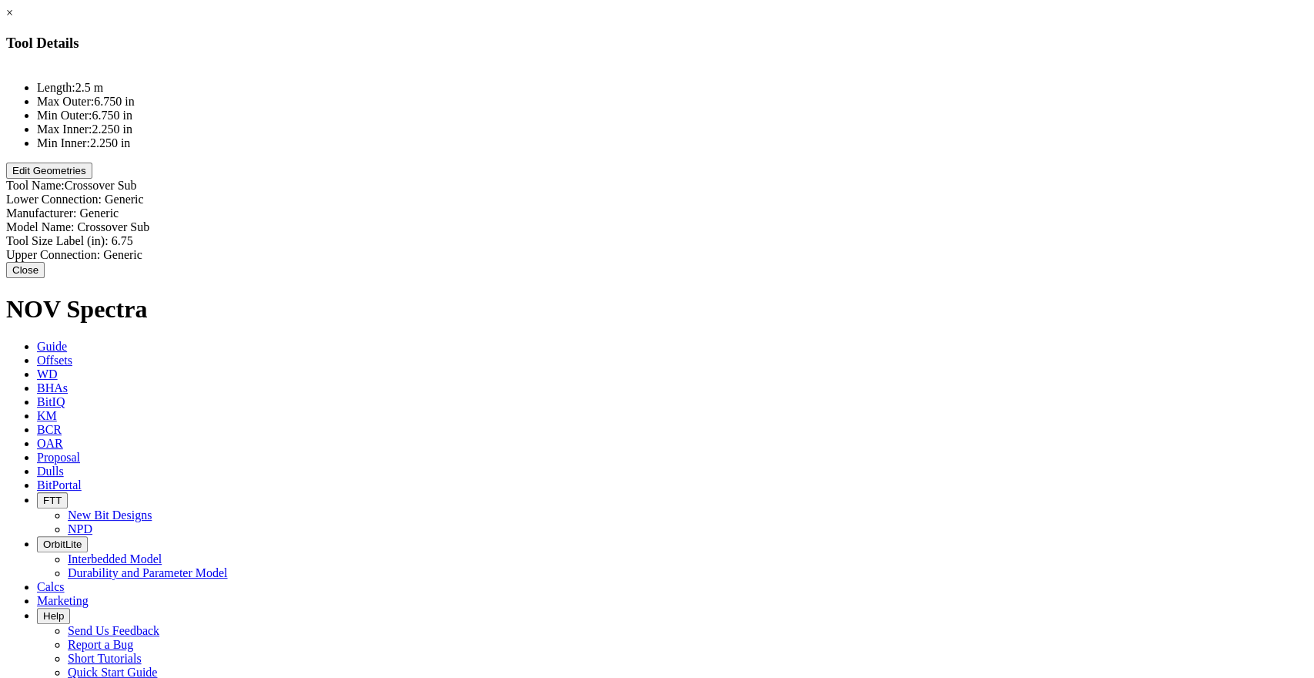
click at [45, 266] on button "Close" at bounding box center [25, 270] width 38 height 16
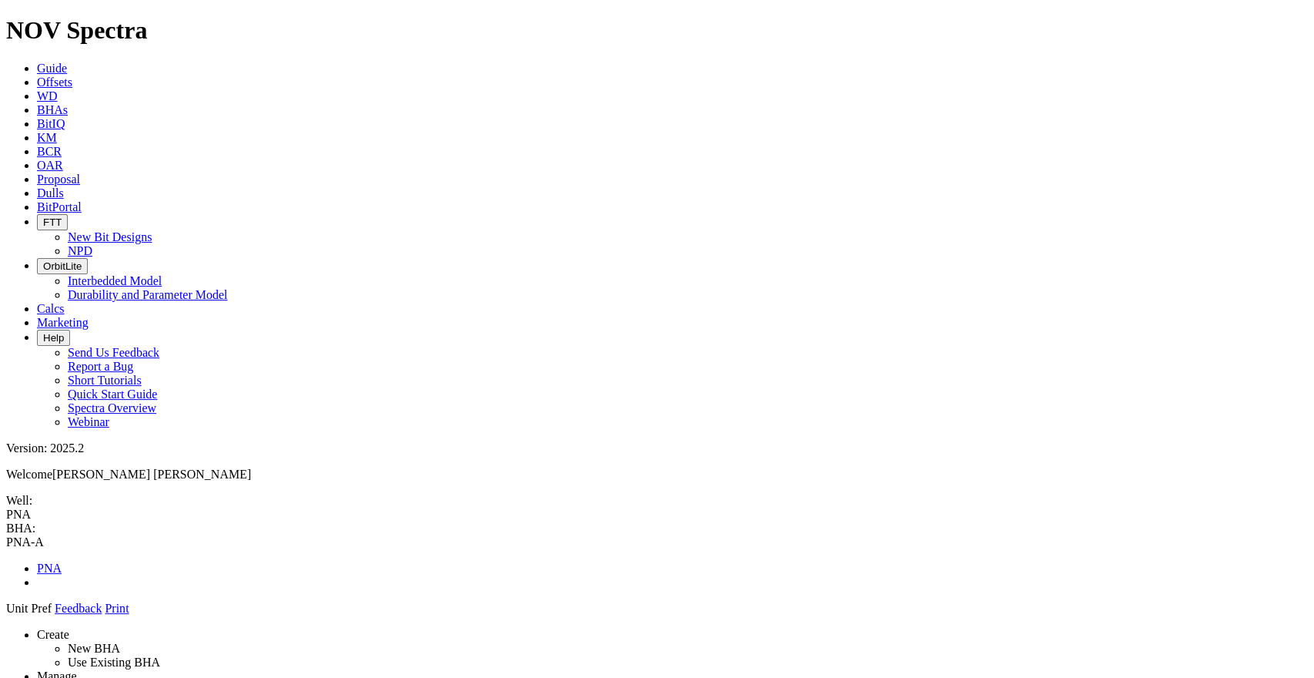
drag, startPoint x: 612, startPoint y: 255, endPoint x: 949, endPoint y: 247, distance: 337.3
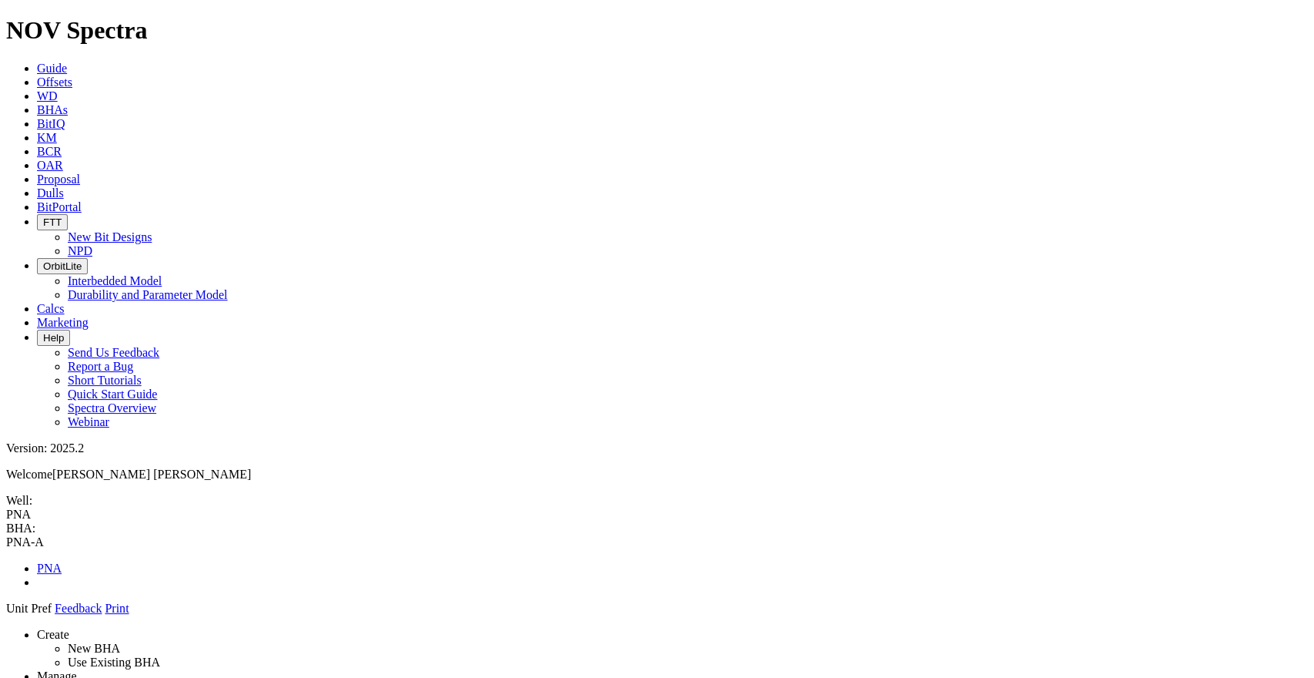
drag, startPoint x: 1156, startPoint y: 368, endPoint x: 708, endPoint y: 407, distance: 449.1
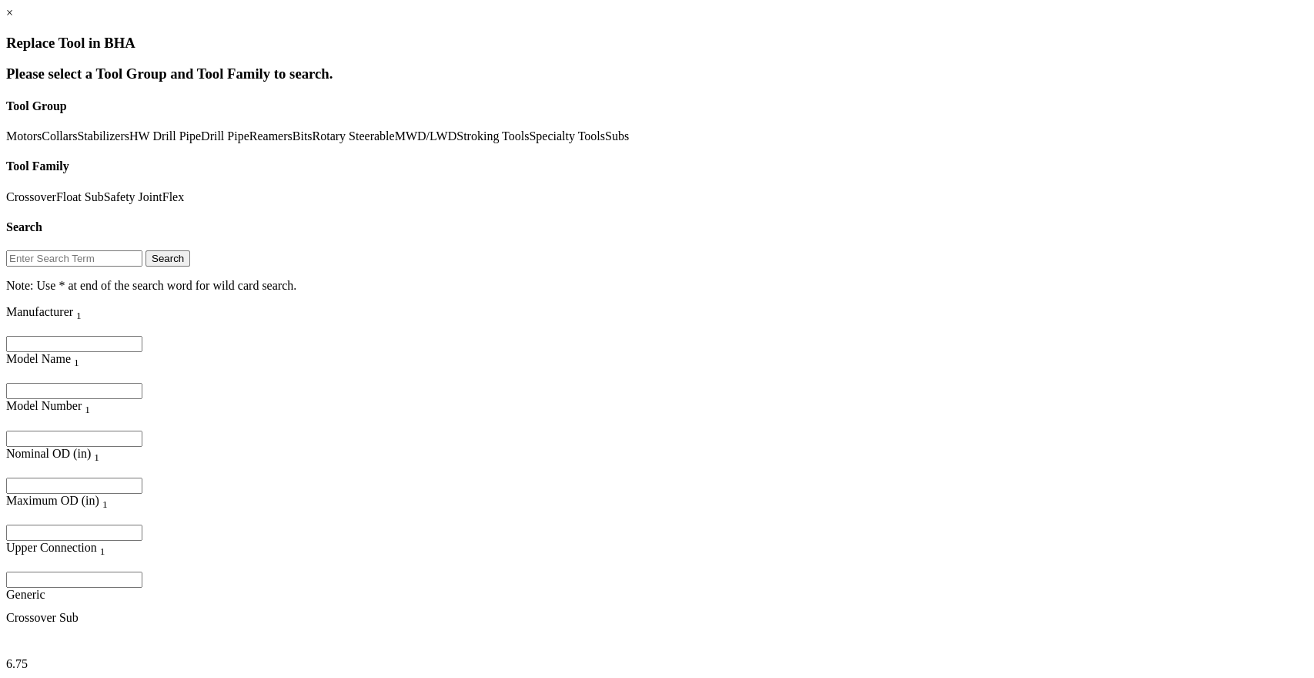
scroll to position [98, 0]
click at [605, 142] on link "Subs" at bounding box center [617, 135] width 24 height 13
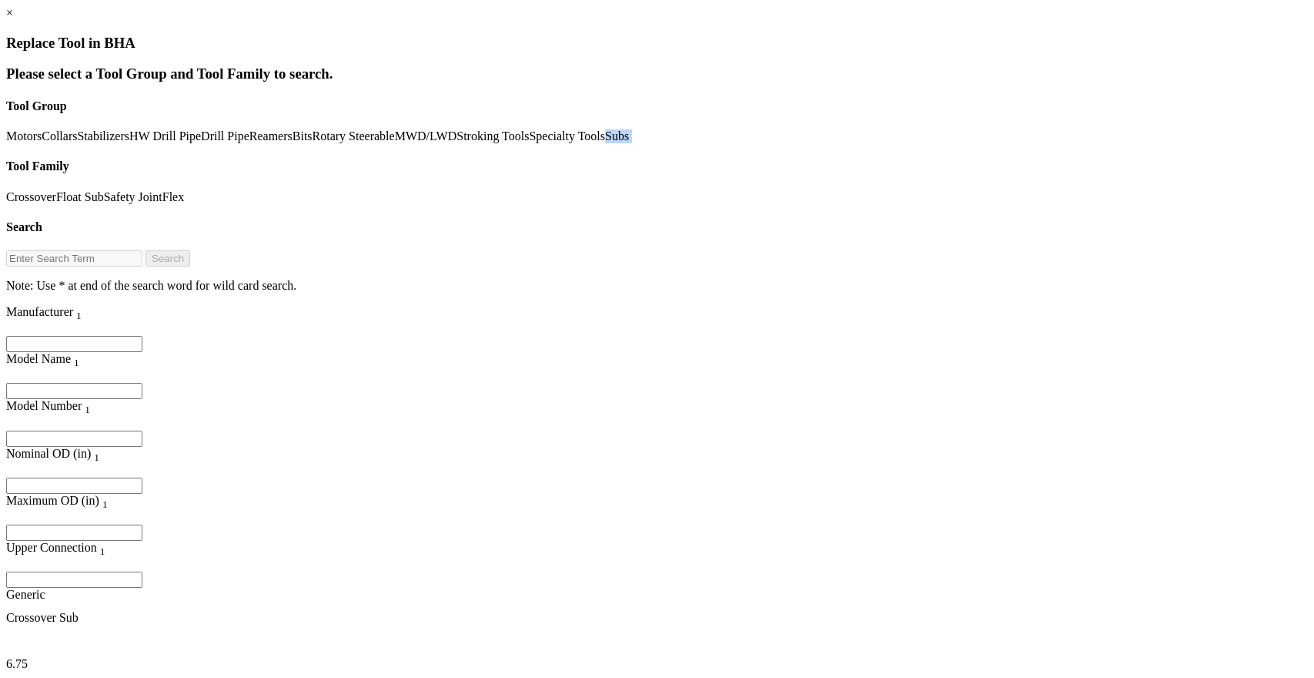
click at [605, 142] on link "Subs" at bounding box center [617, 135] width 24 height 13
click at [581, 169] on div "Please select a Tool Group and Tool Family to search. Tool Group Motors Collars…" at bounding box center [657, 178] width 1302 height 227
click at [13, 19] on link "×" at bounding box center [9, 12] width 7 height 13
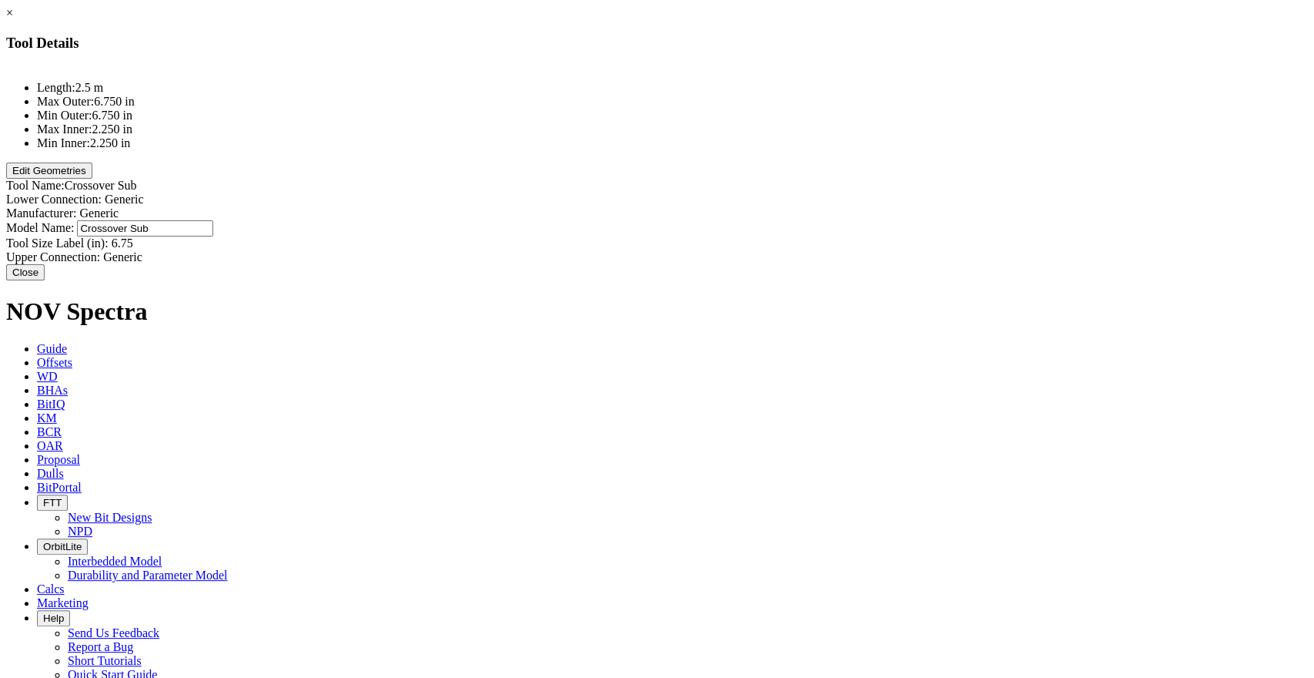
click at [837, 220] on div "Model Name: Crossover Sub Crossover Sub" at bounding box center [657, 228] width 1302 height 16
type input "BIT SUB"
click at [92, 179] on button "Edit Geometries" at bounding box center [49, 170] width 86 height 16
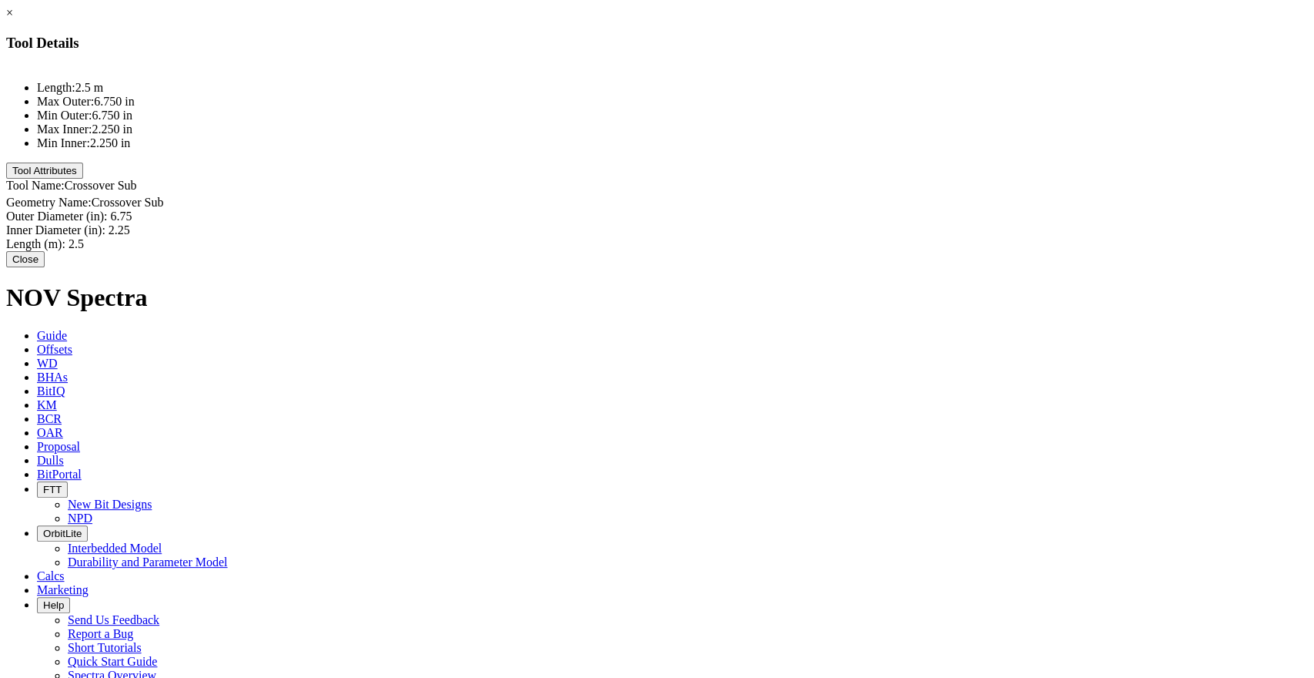
click at [814, 237] on div "Length (m): 2.5 2.5" at bounding box center [657, 244] width 1302 height 14
type input "0.92"
click at [45, 263] on button "Close" at bounding box center [25, 255] width 38 height 16
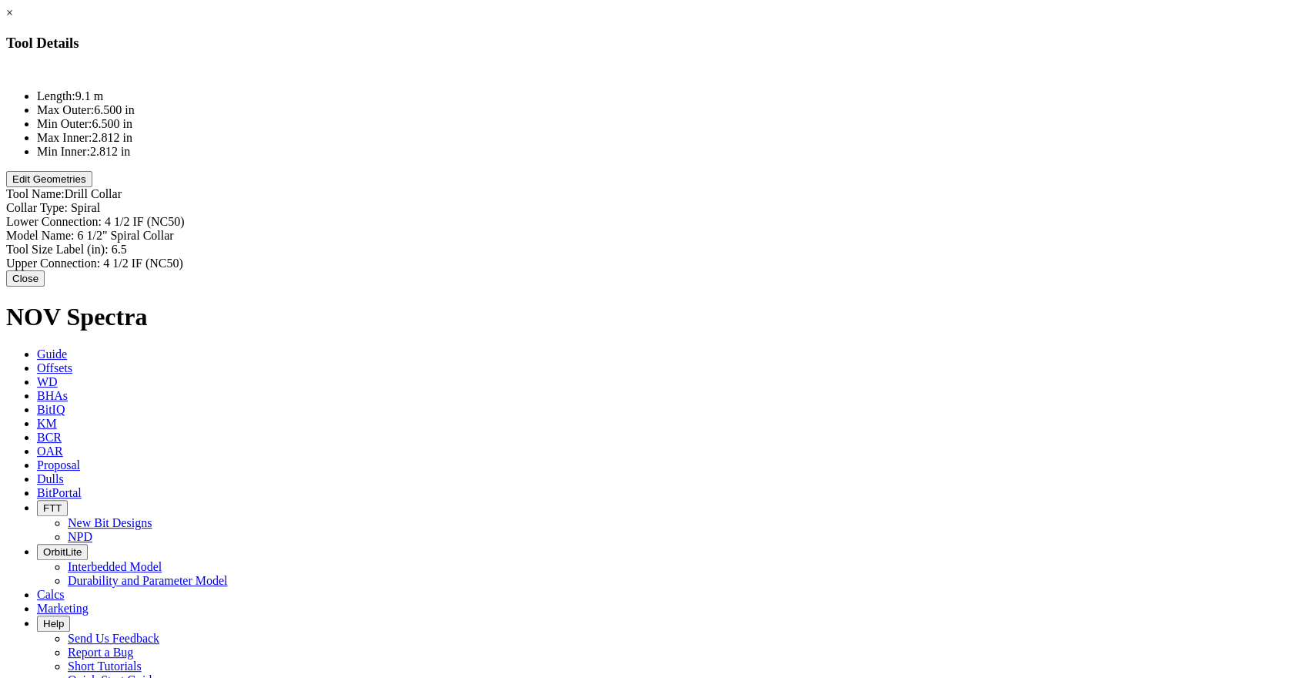
click at [92, 187] on button "Edit Geometries" at bounding box center [49, 179] width 86 height 16
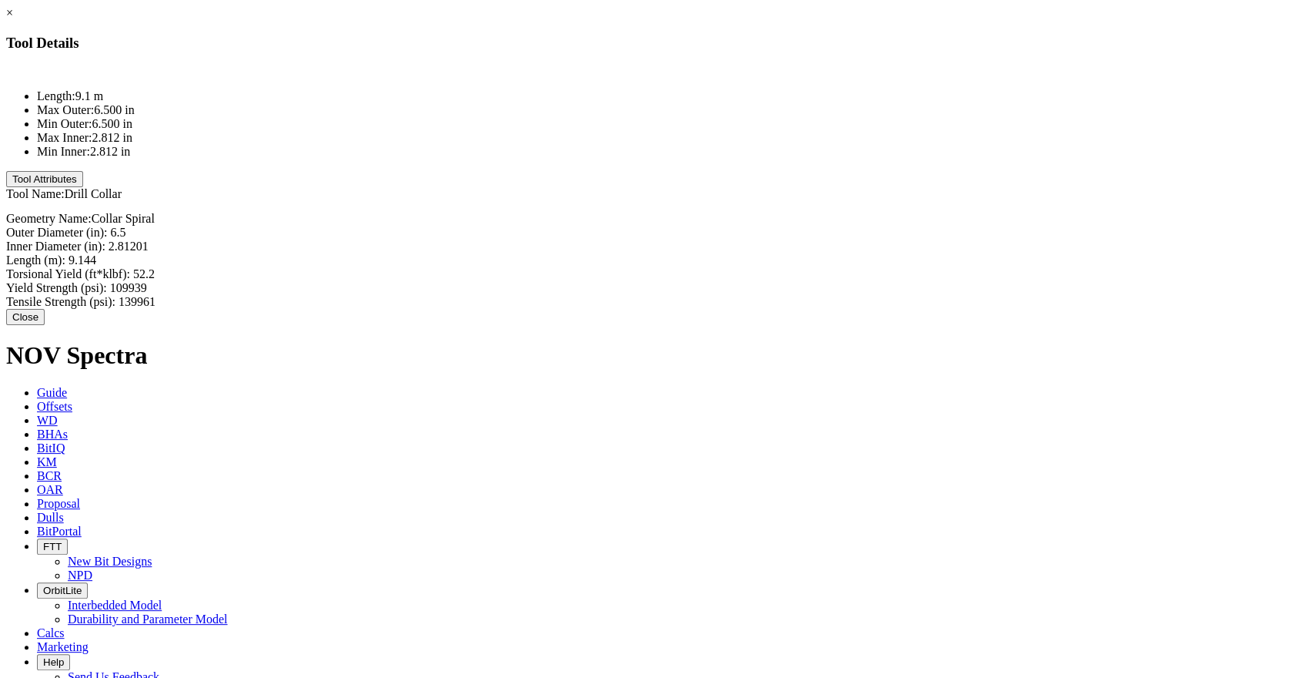
click at [832, 253] on div "Length (m): 9.144 9.144" at bounding box center [657, 260] width 1302 height 14
type input "17.9"
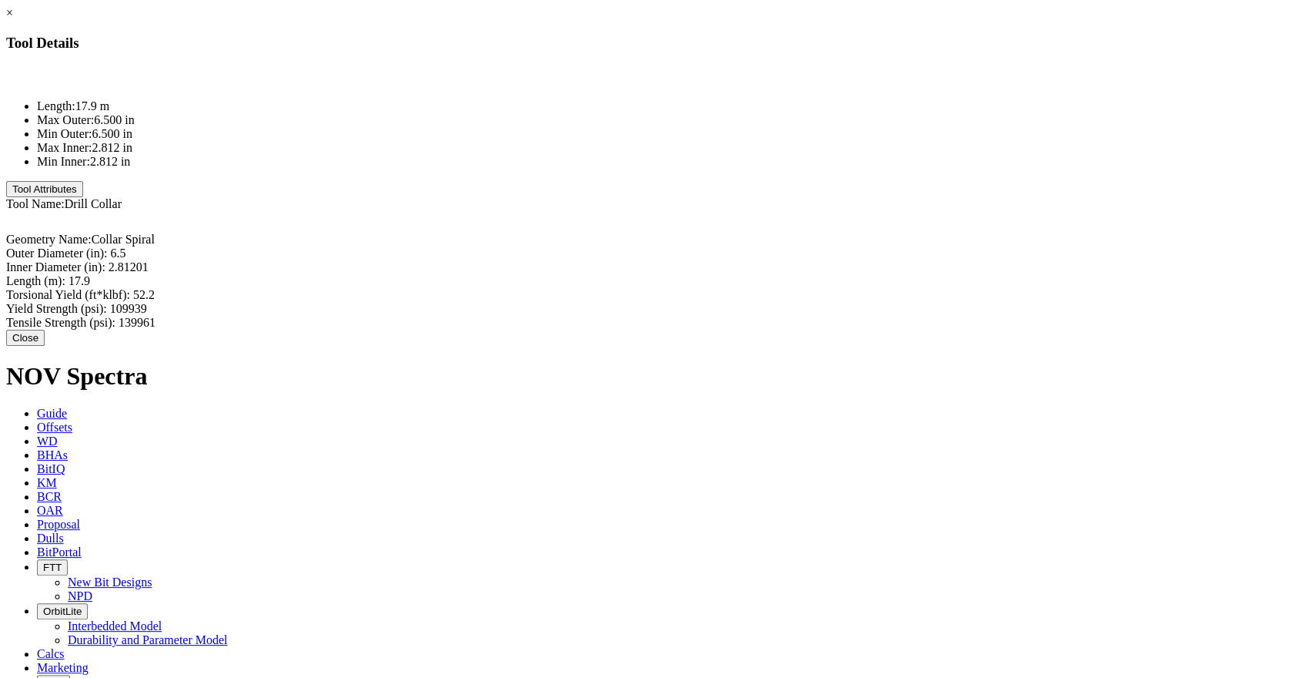
click at [45, 330] on button "Close" at bounding box center [25, 338] width 38 height 16
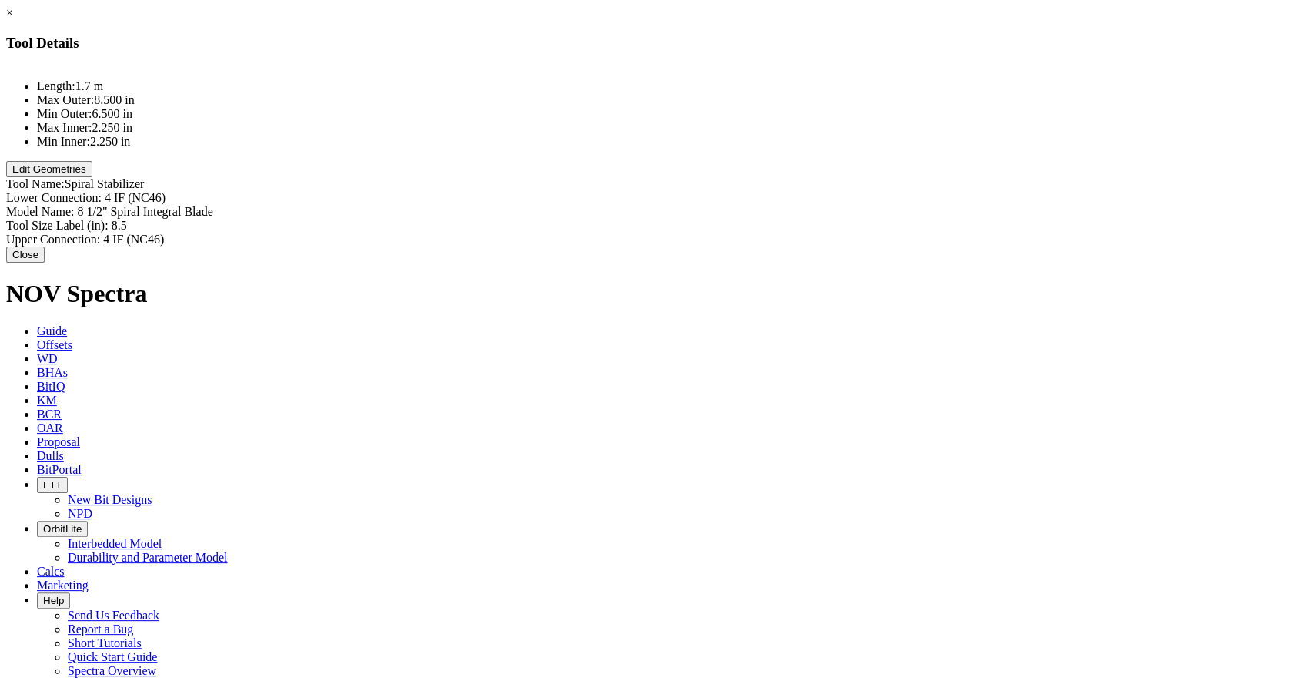
click at [92, 177] on button "Edit Geometries" at bounding box center [49, 169] width 86 height 16
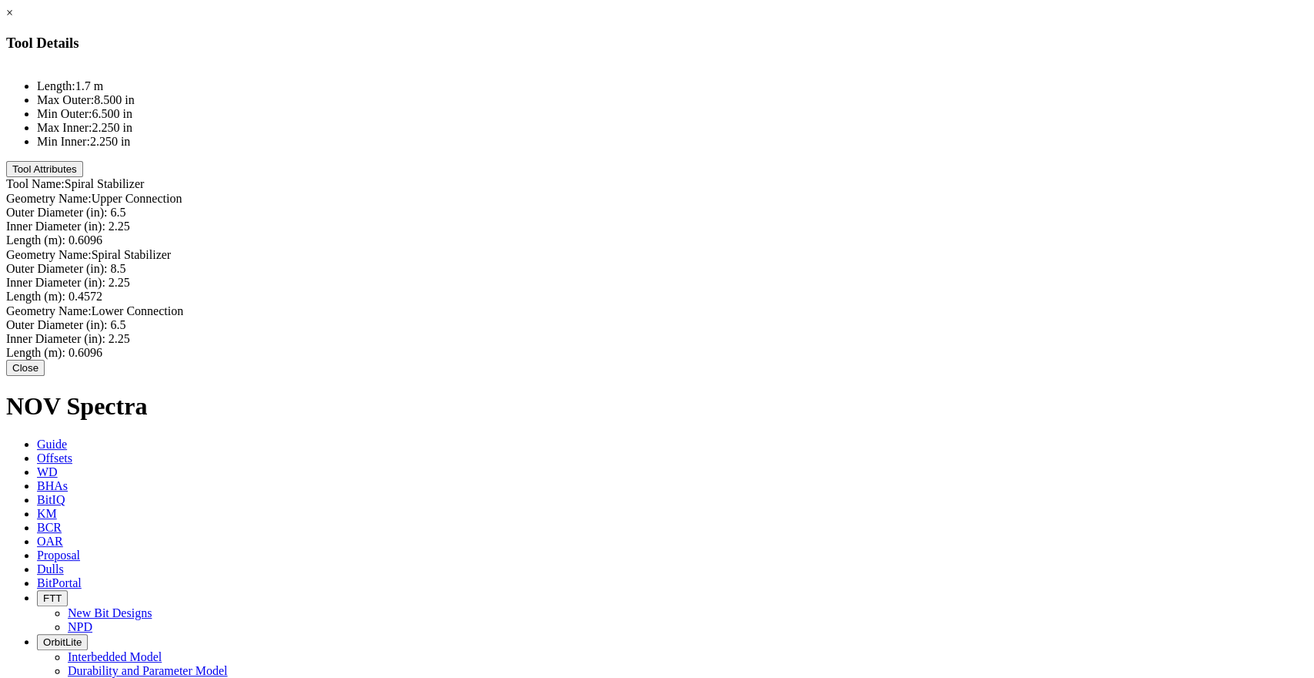
click at [812, 233] on div "Length (m): 0.6096 0.6096" at bounding box center [657, 240] width 1302 height 14
type input "0.47"
click at [849, 289] on div "Length (m): 0.4572 0.4572" at bounding box center [657, 297] width 1302 height 16
type input "0.47"
click at [825, 347] on div "Length (m): 0.6096 0.6096" at bounding box center [657, 354] width 1302 height 14
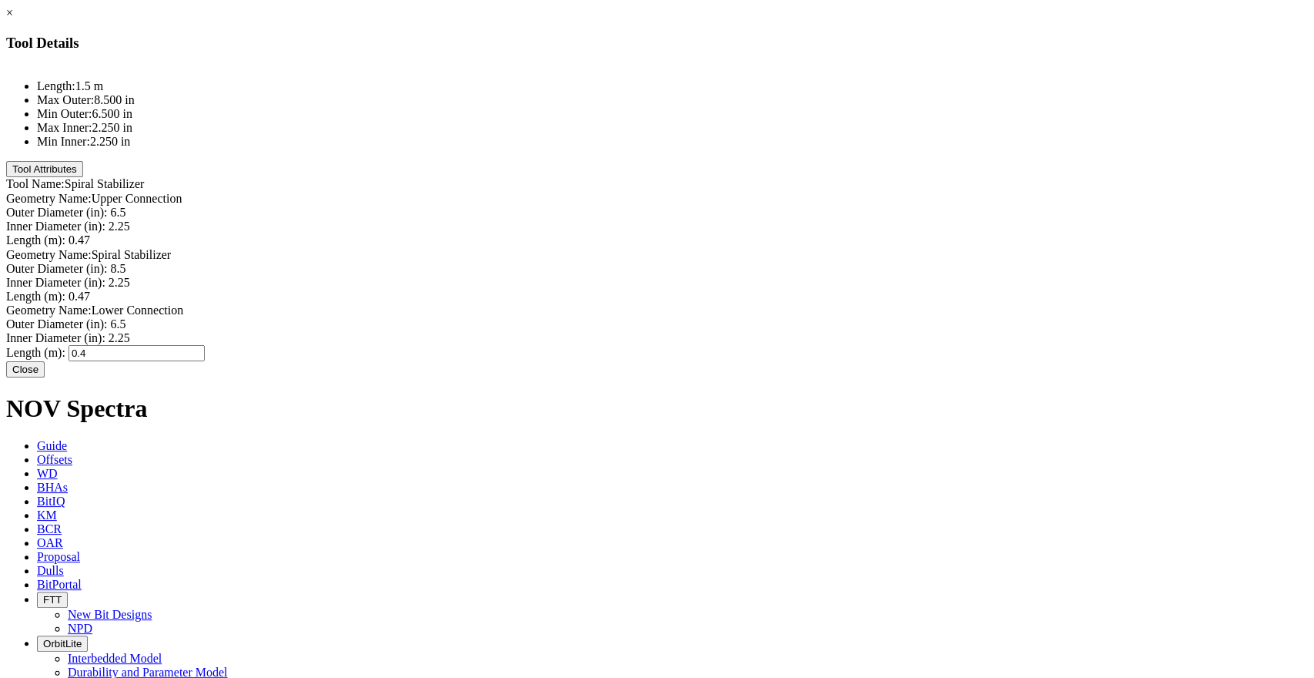
type input "0.47"
click at [45, 377] on button "Close" at bounding box center [25, 369] width 38 height 16
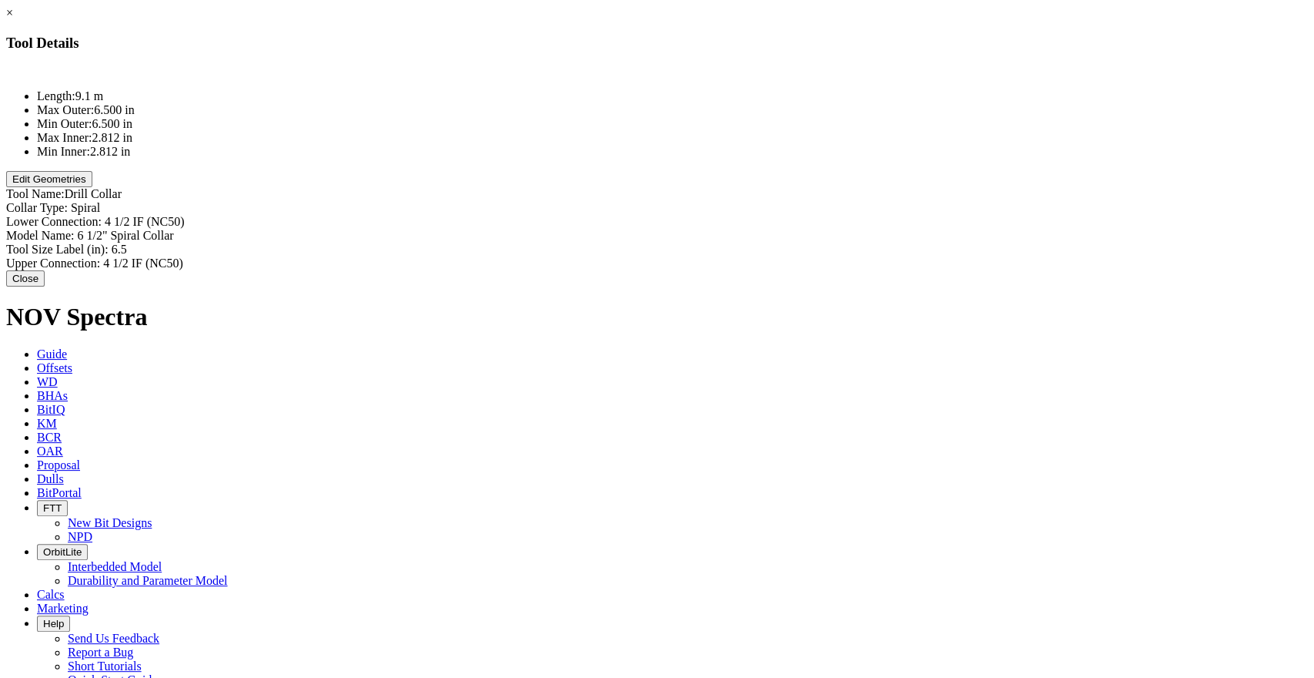
click at [92, 187] on button "Edit Geometries" at bounding box center [49, 179] width 86 height 16
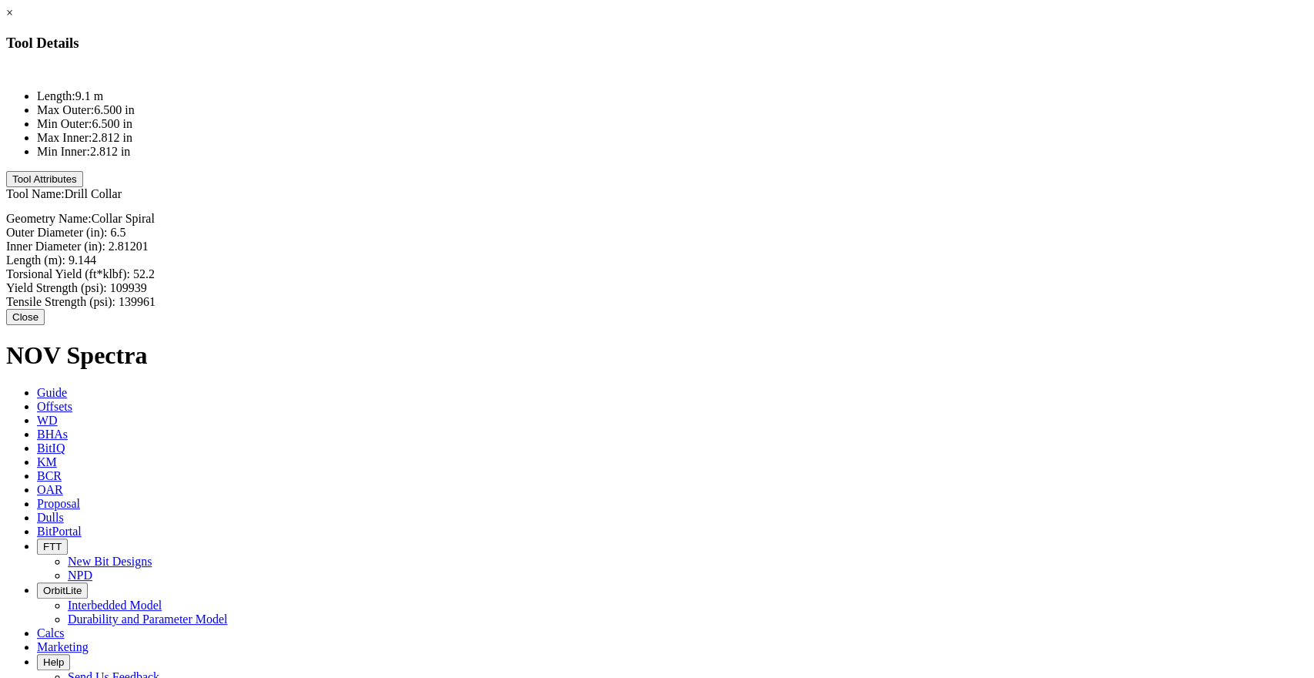
click at [825, 253] on div "Length (m): 9.144 9.144" at bounding box center [657, 260] width 1302 height 14
type input "62.8"
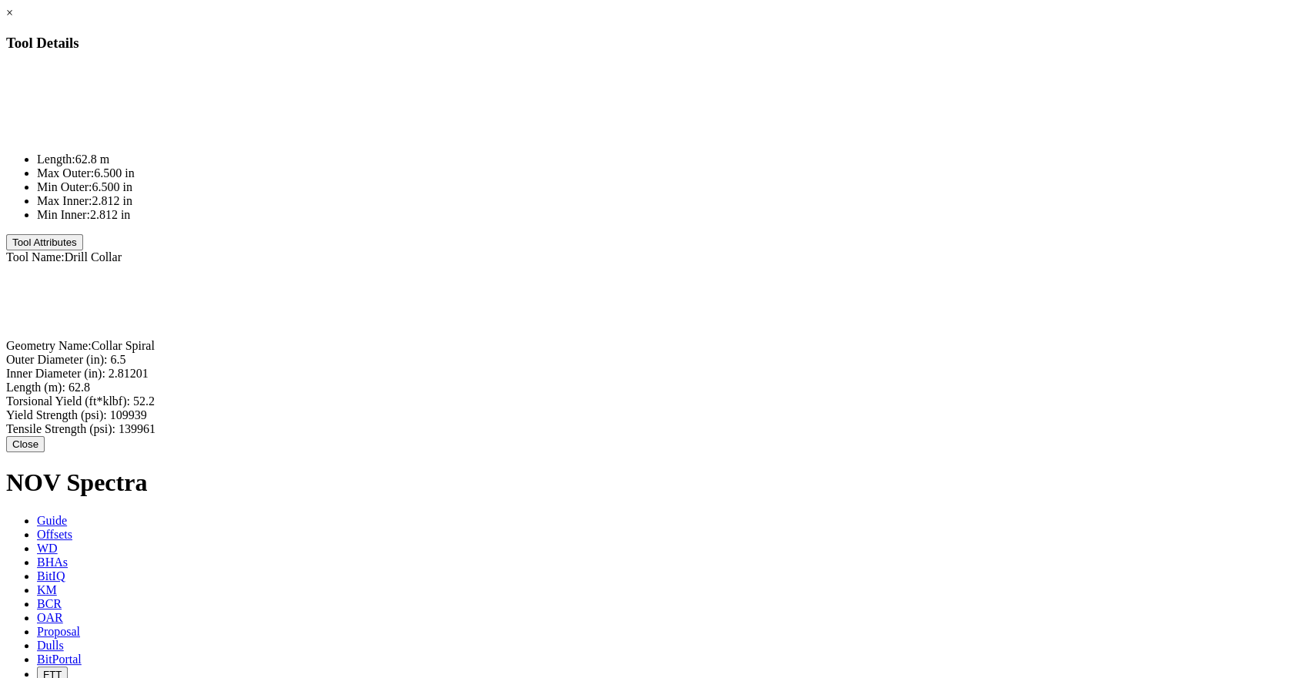
click at [859, 269] on div "× Tool Details Length: 62.8 m Max Outer: 6.500 in Min Outer: 6.500 in Max Inner…" at bounding box center [657, 229] width 1302 height 446
click at [45, 436] on button "Close" at bounding box center [25, 444] width 38 height 16
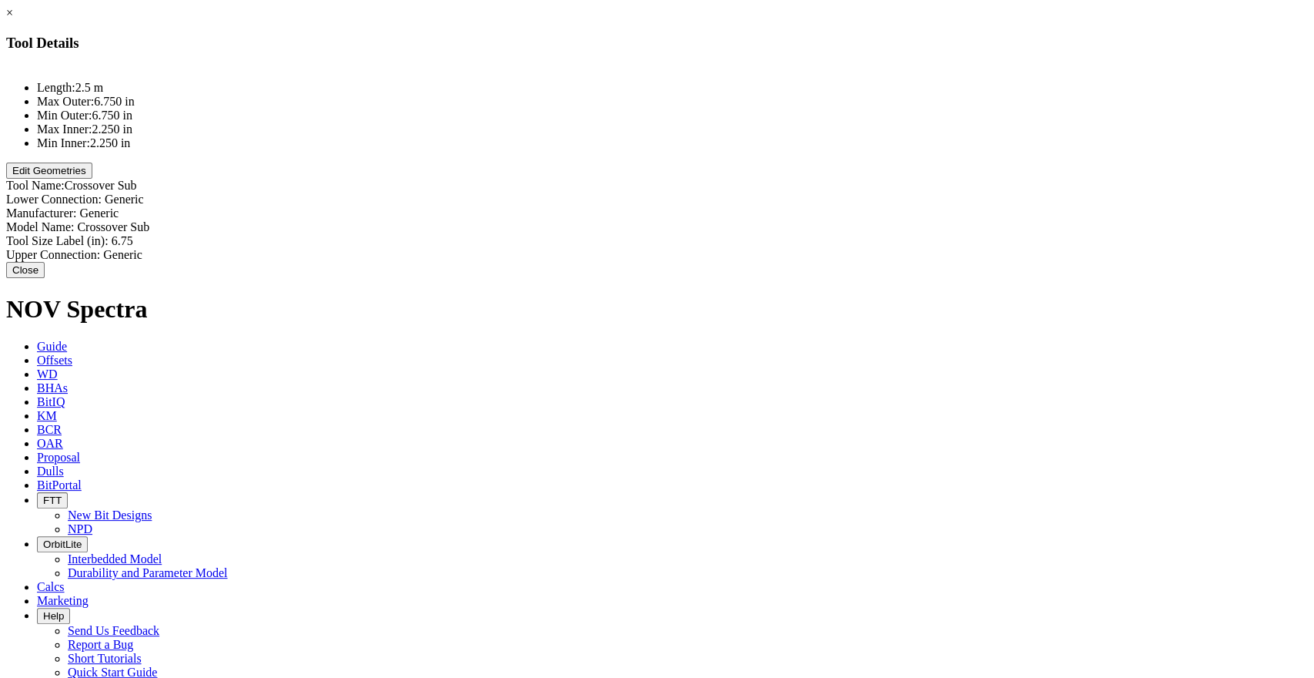
click at [92, 179] on button "Edit Geometries" at bounding box center [49, 170] width 86 height 16
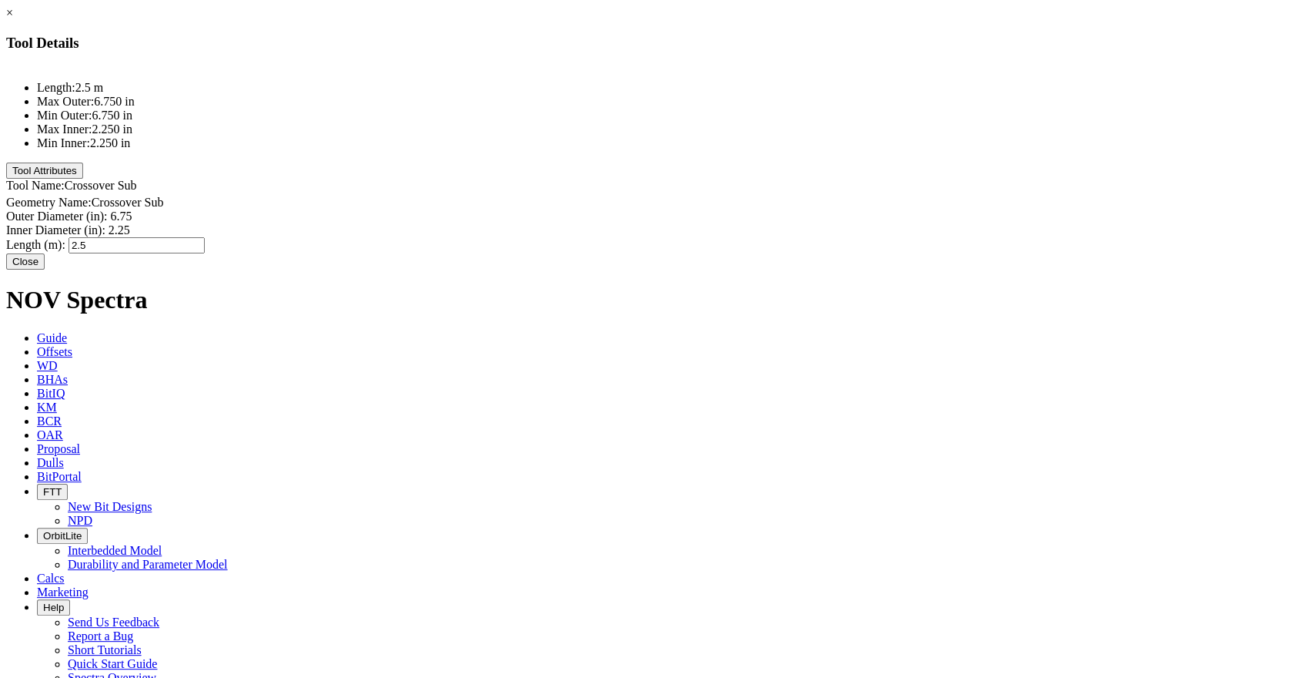
click at [808, 237] on div "Length (m): 2.5 2.5" at bounding box center [657, 245] width 1302 height 16
type input "0.81"
click at [45, 261] on button "Close" at bounding box center [25, 261] width 38 height 16
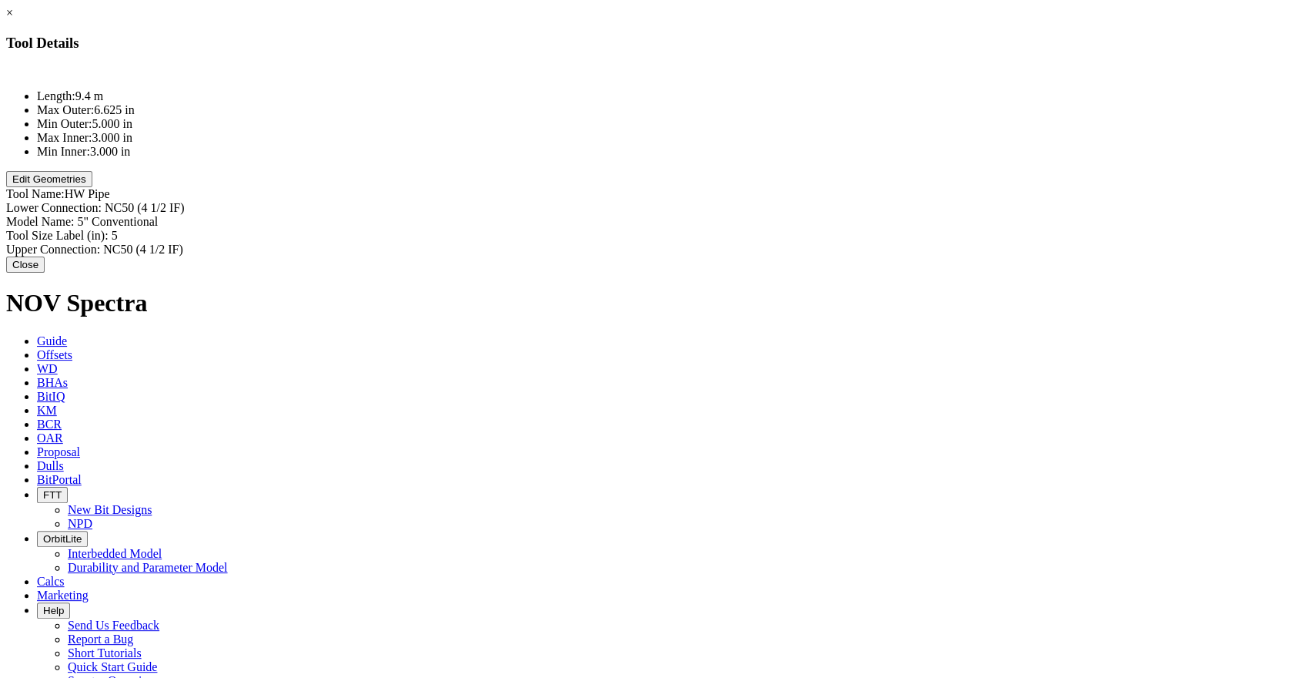
click at [92, 187] on button "Edit Geometries" at bounding box center [49, 179] width 86 height 16
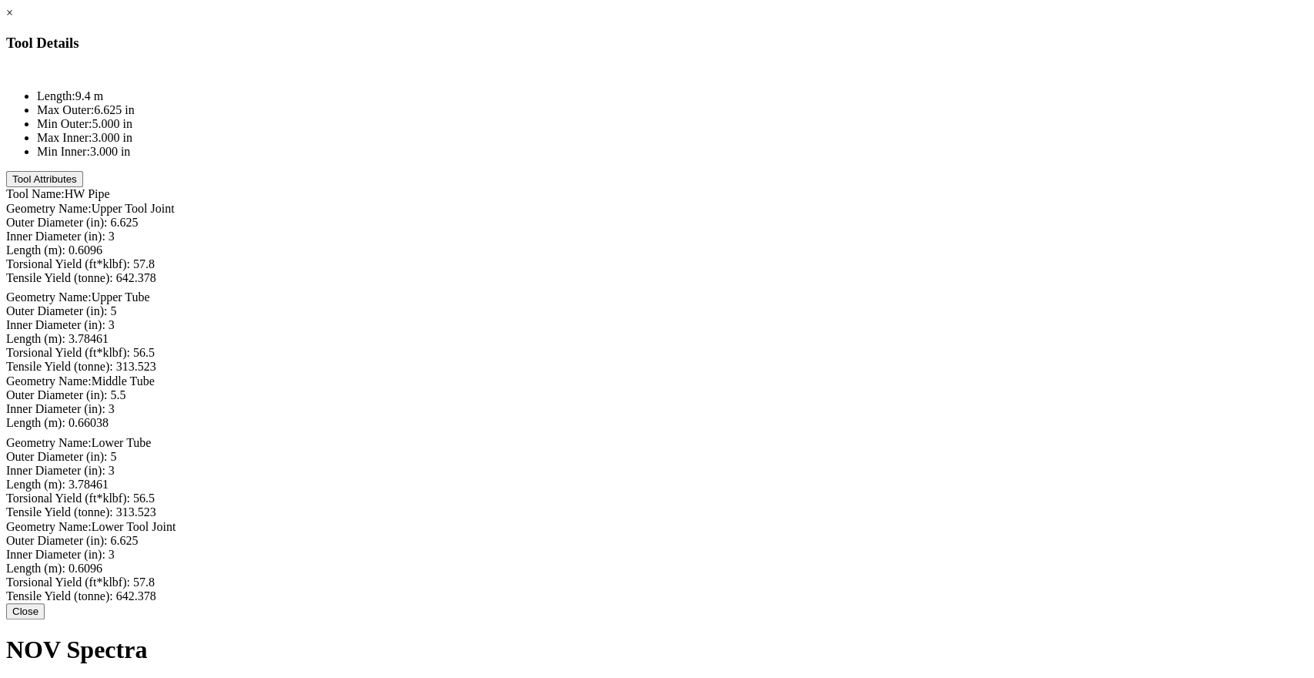
click at [810, 243] on div "Length (m): 0.6096 0.6096" at bounding box center [657, 250] width 1302 height 14
type input "1.842"
click at [805, 335] on div "Length (m): 3.78461 3.78461" at bounding box center [657, 343] width 1302 height 16
type input "1.842"
click at [815, 433] on div "Length (m): 0.66038 0.66038" at bounding box center [657, 428] width 1302 height 14
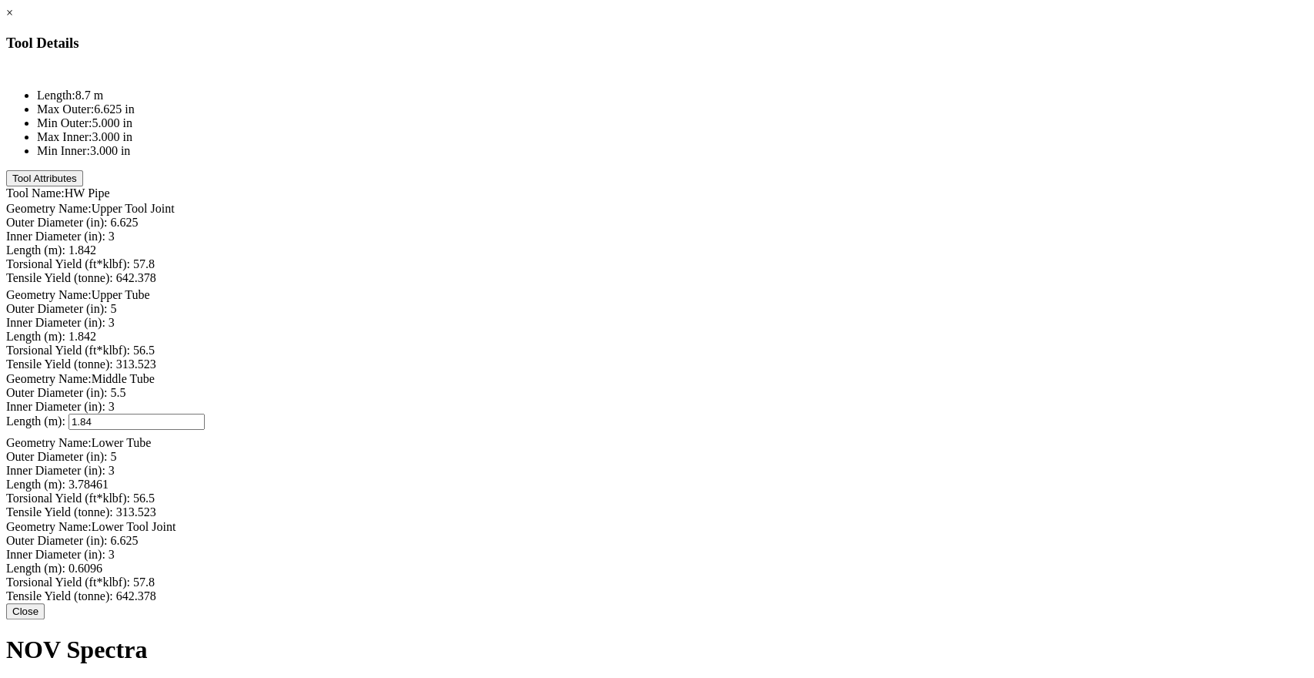
type input "1.842"
click at [806, 491] on div "Length (m): 3.78461 3.78461" at bounding box center [657, 484] width 1302 height 14
type input "1.842"
click at [809, 578] on div "Length (m): 0.6096 0.6096" at bounding box center [657, 571] width 1302 height 14
type input "1.842"
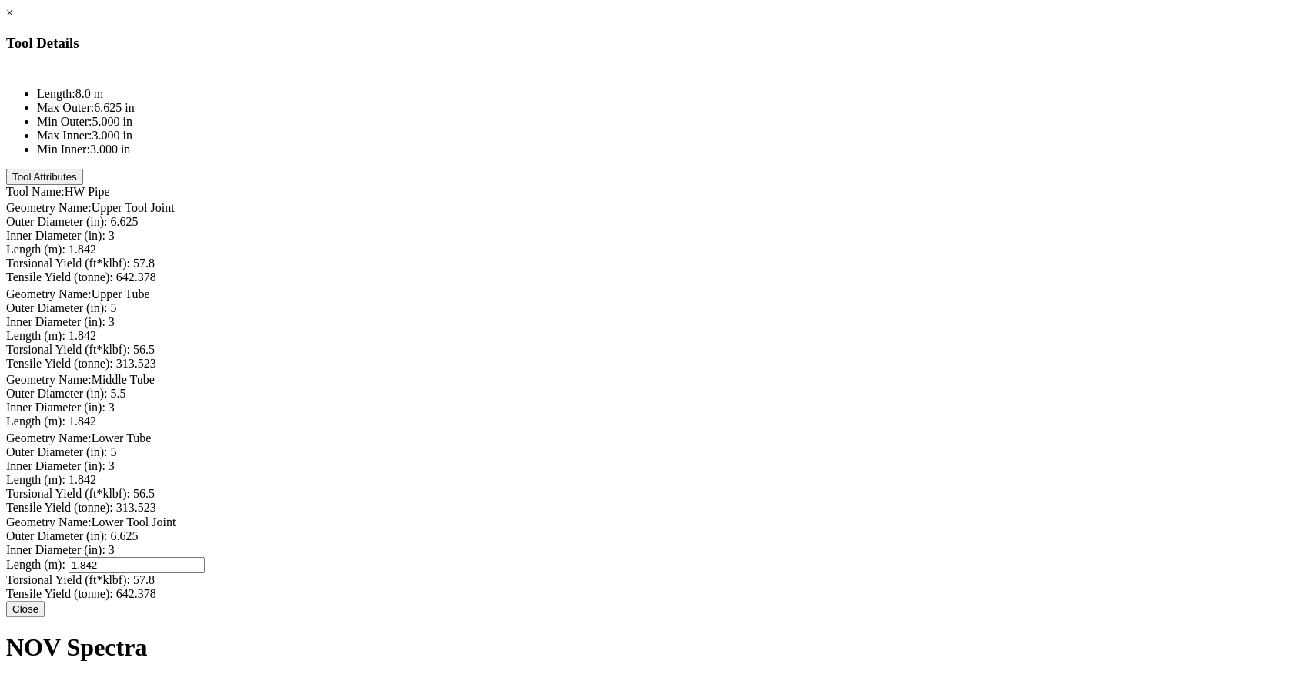
scroll to position [144, 0]
click at [45, 617] on button "Close" at bounding box center [25, 609] width 38 height 16
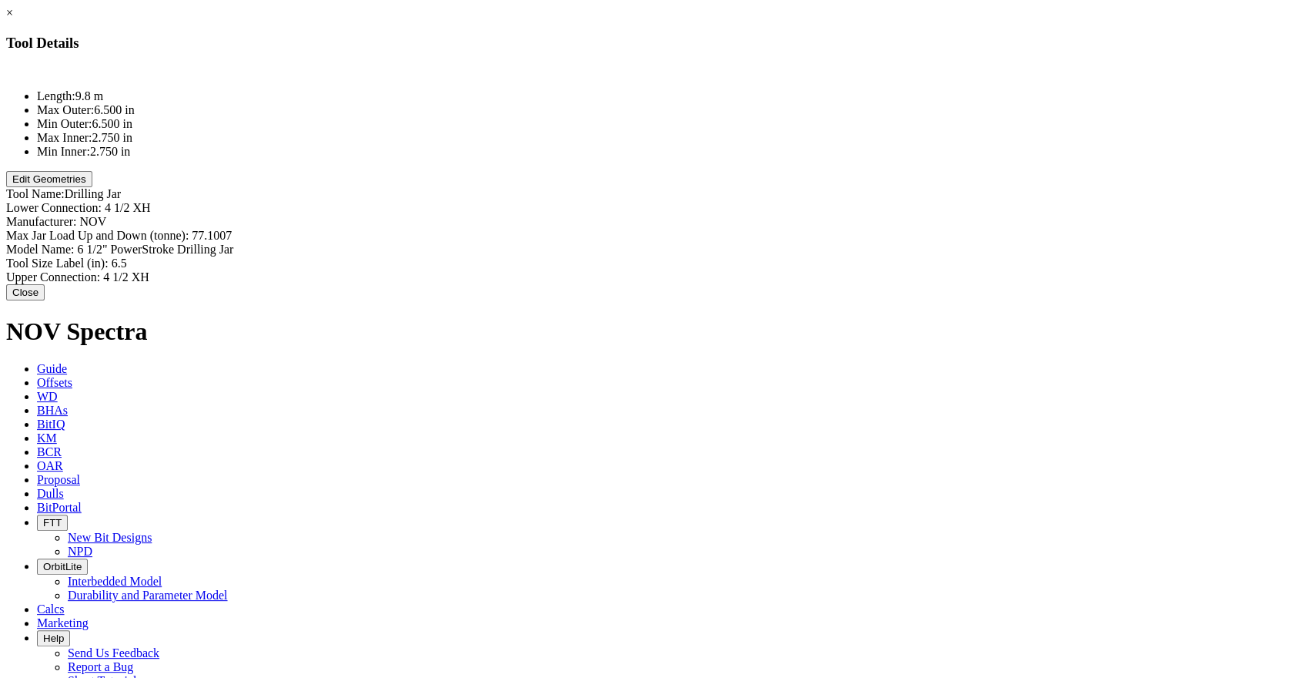
click at [92, 187] on button "Edit Geometries" at bounding box center [49, 179] width 86 height 16
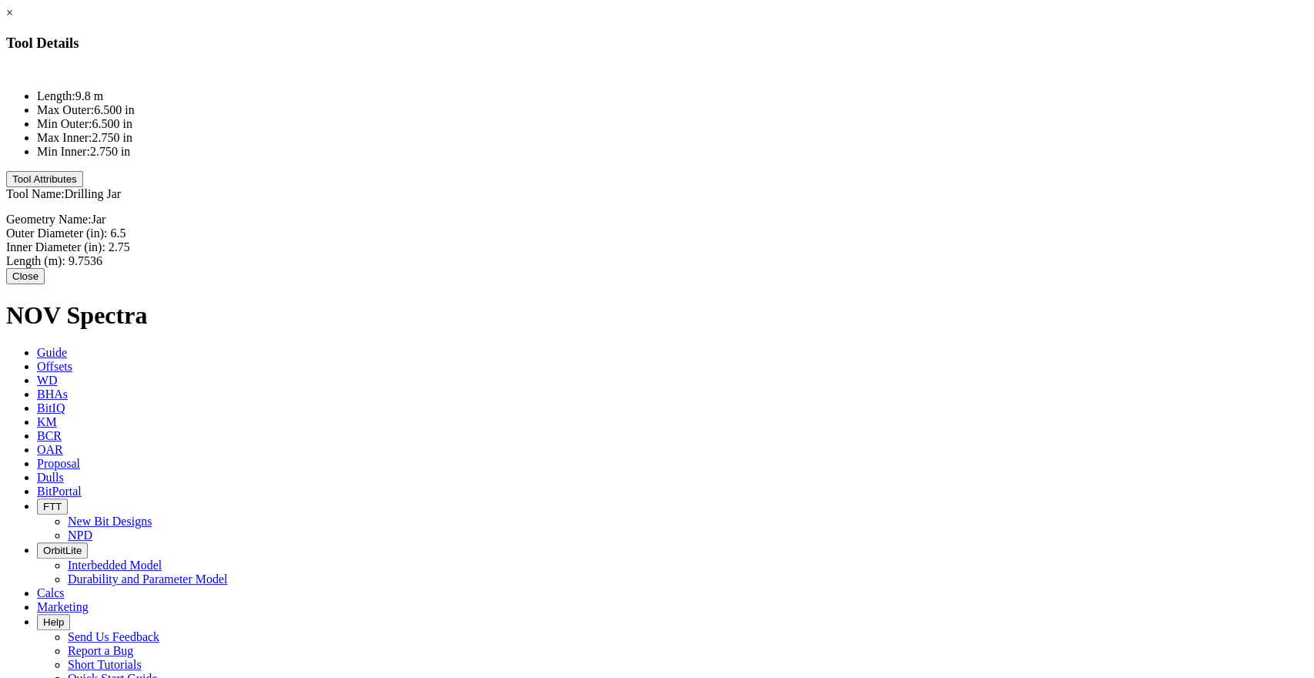
click at [809, 254] on div "Length (m): 9.7536 9.7536" at bounding box center [657, 261] width 1302 height 14
type input "9.51"
click at [45, 275] on button "Close" at bounding box center [25, 278] width 38 height 16
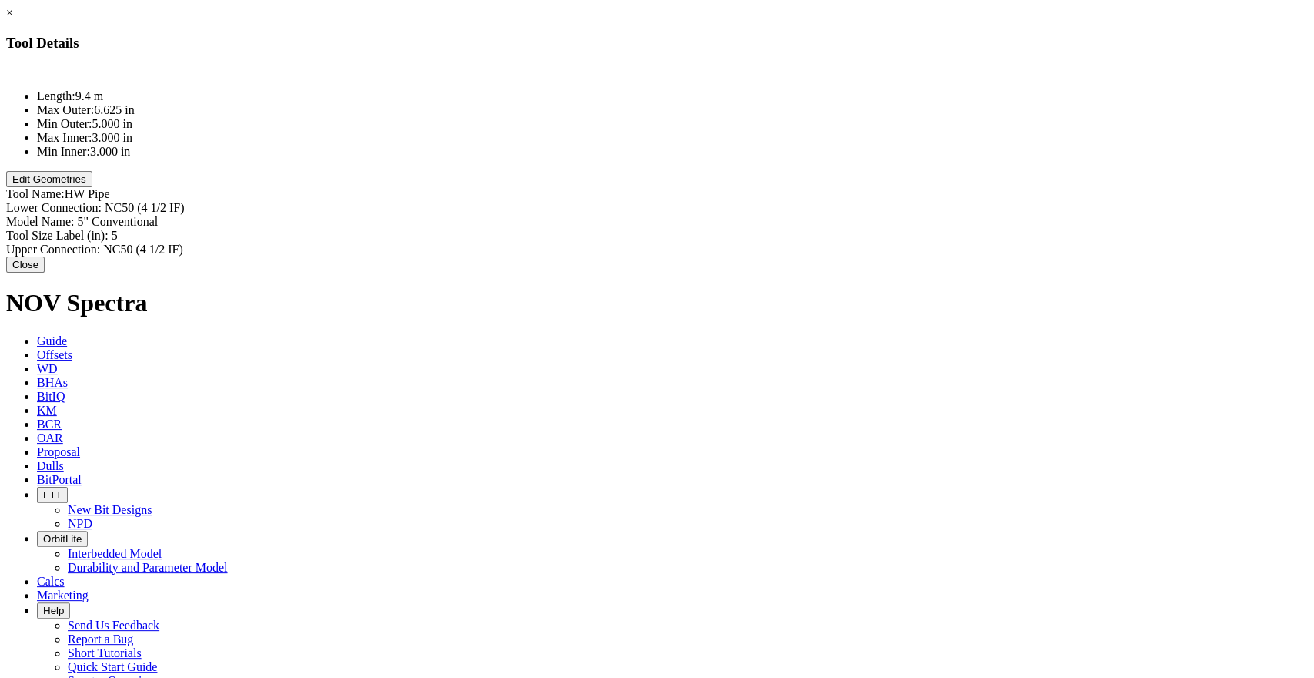
click at [92, 187] on button "Edit Geometries" at bounding box center [49, 179] width 86 height 16
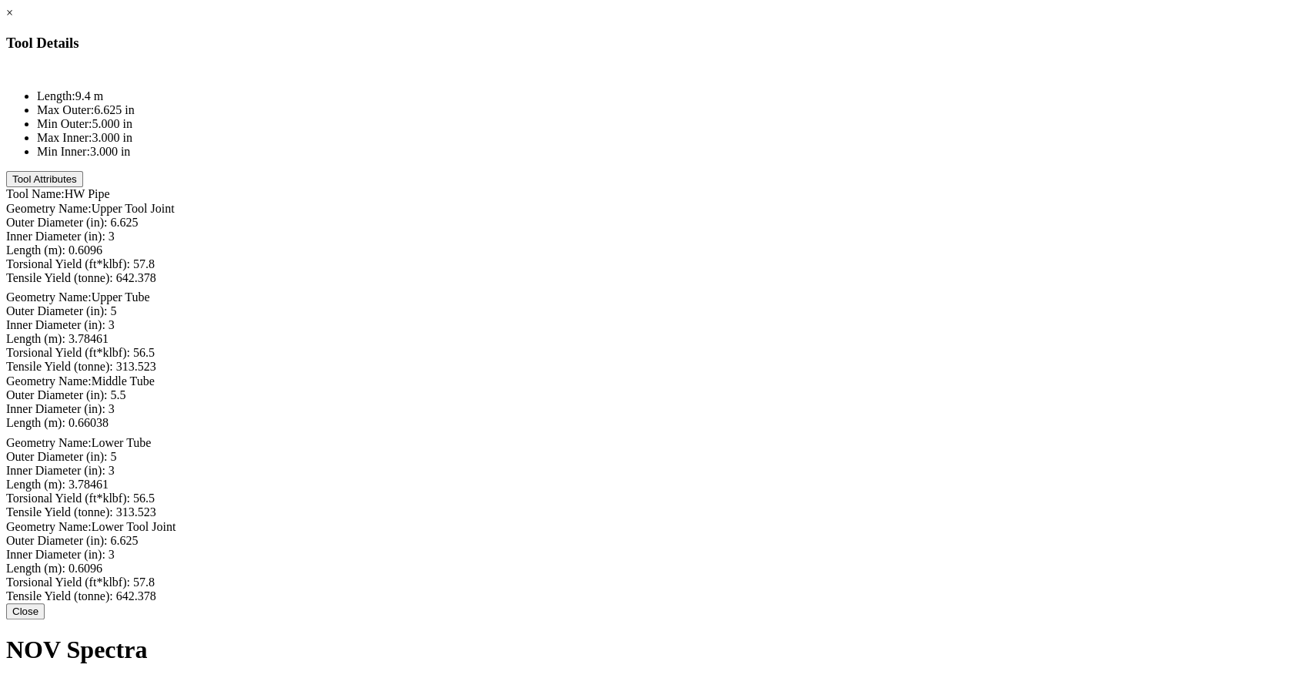
click at [811, 243] on div "Length (m): 0.6096 0.6096" at bounding box center [657, 250] width 1302 height 14
type input "9.35"
click at [822, 334] on div "Length (m): 3.78461 3.78461" at bounding box center [657, 341] width 1302 height 14
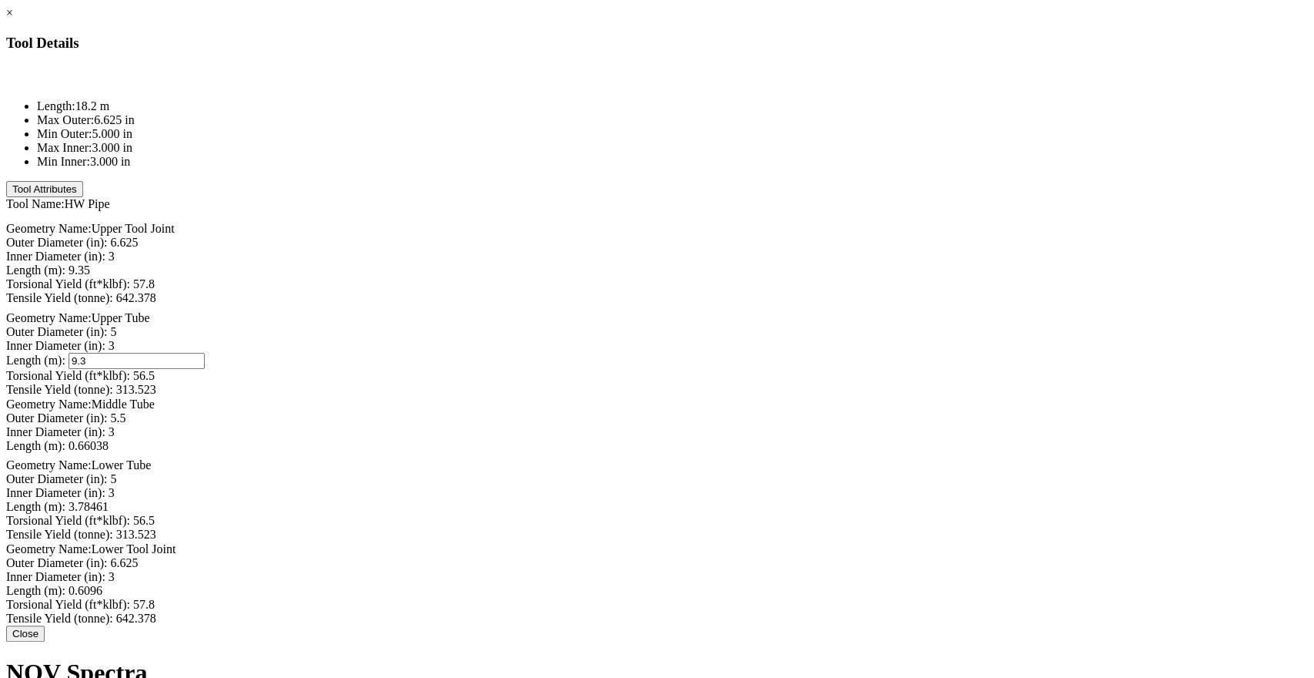
type input "9.35"
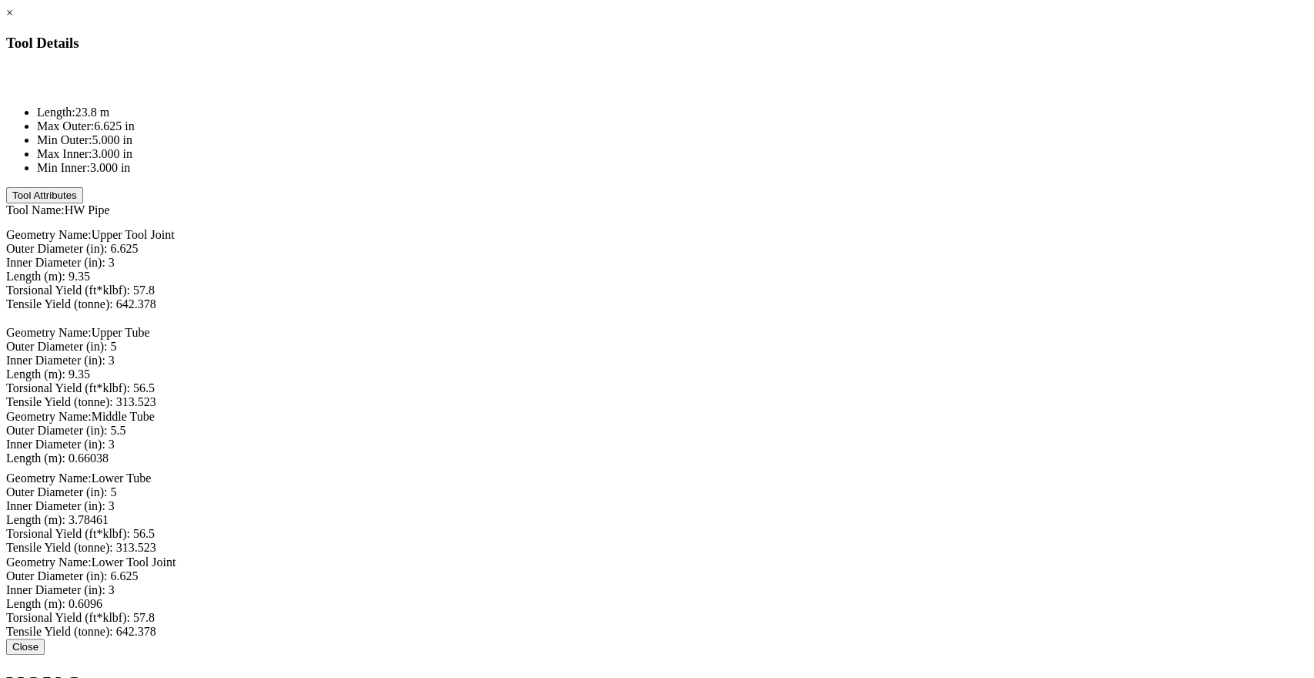
click at [795, 269] on div "Length (m): 9.35 9.35" at bounding box center [657, 276] width 1302 height 14
type input "1.87"
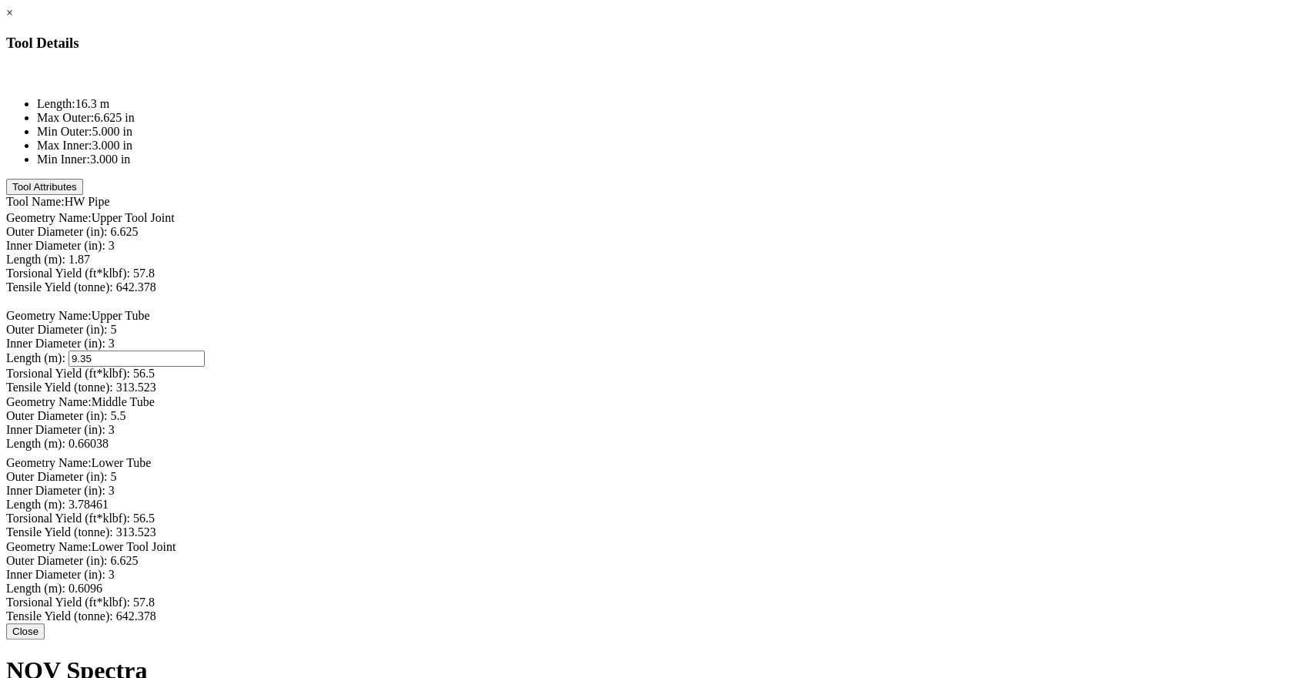
click at [827, 350] on div "Length (m): 9.35 9.35" at bounding box center [657, 358] width 1302 height 16
type input "1.87"
click at [806, 438] on div "Length (m): 0.66038 0.66038" at bounding box center [657, 444] width 1302 height 14
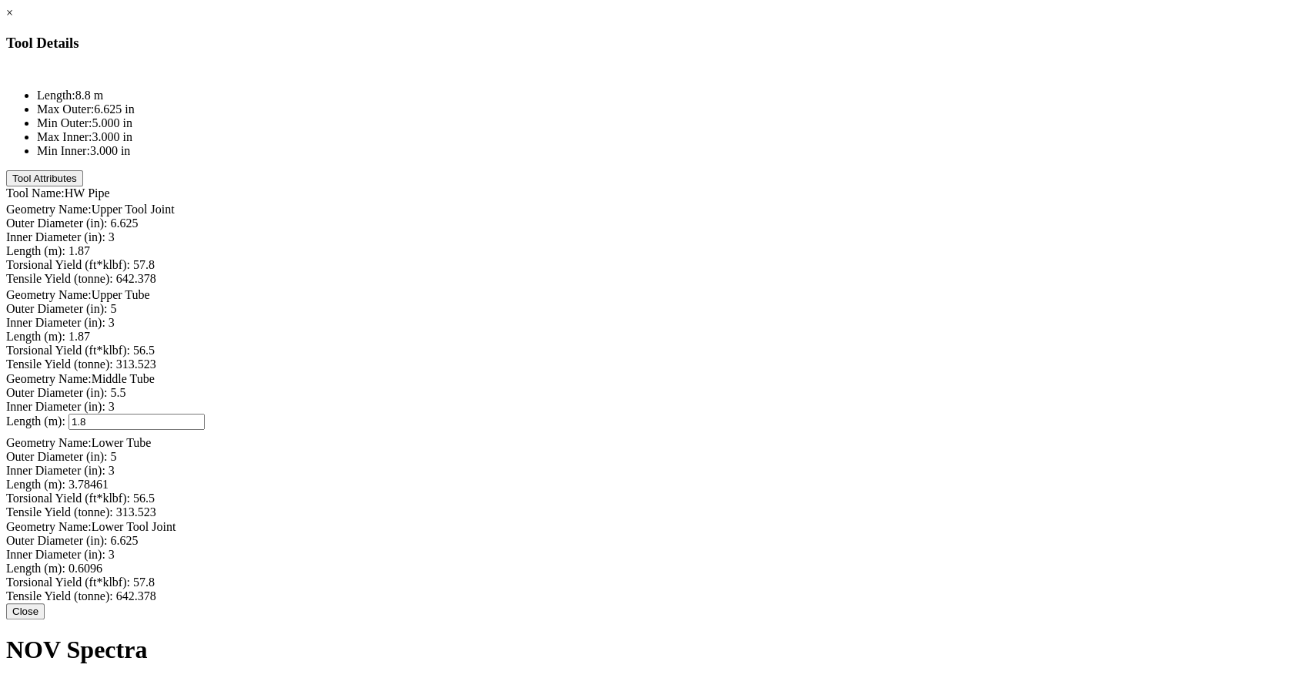
type input "1.87"
click at [822, 477] on div "Length (m): 3.78461 3.78461" at bounding box center [657, 484] width 1302 height 14
type input "1.87"
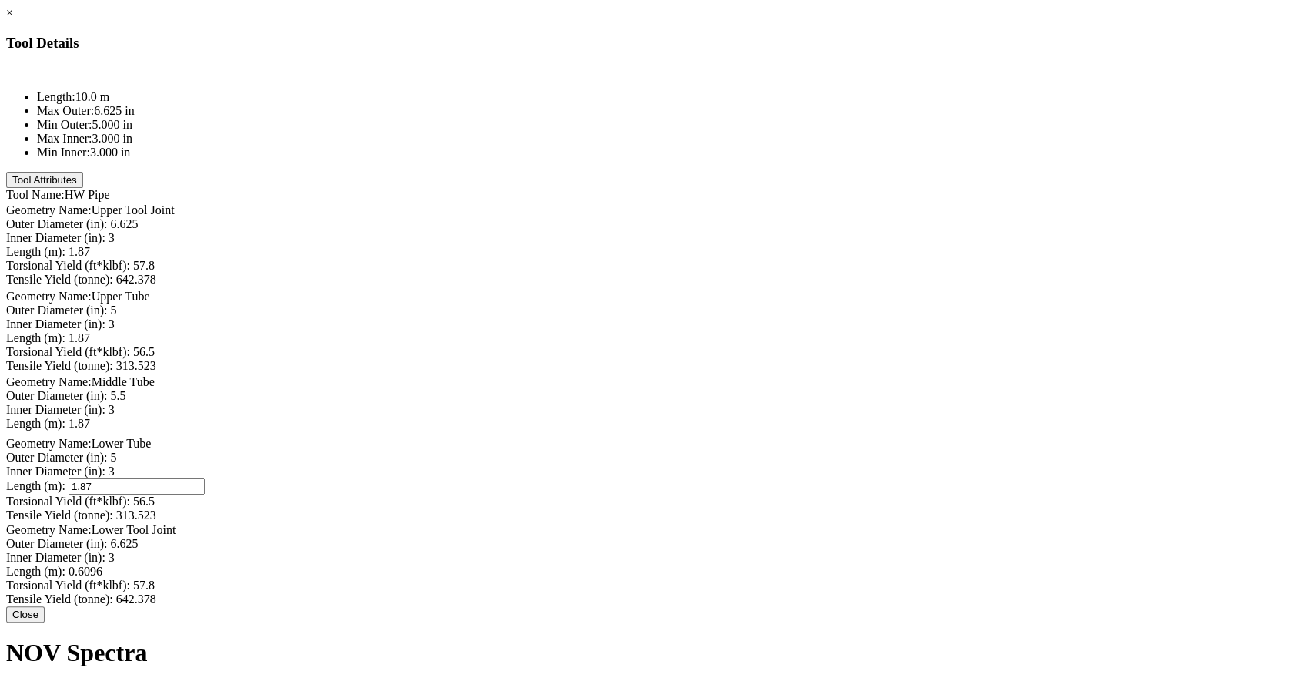
click at [822, 564] on div "Length (m): 0.6096 0.6096" at bounding box center [657, 571] width 1302 height 14
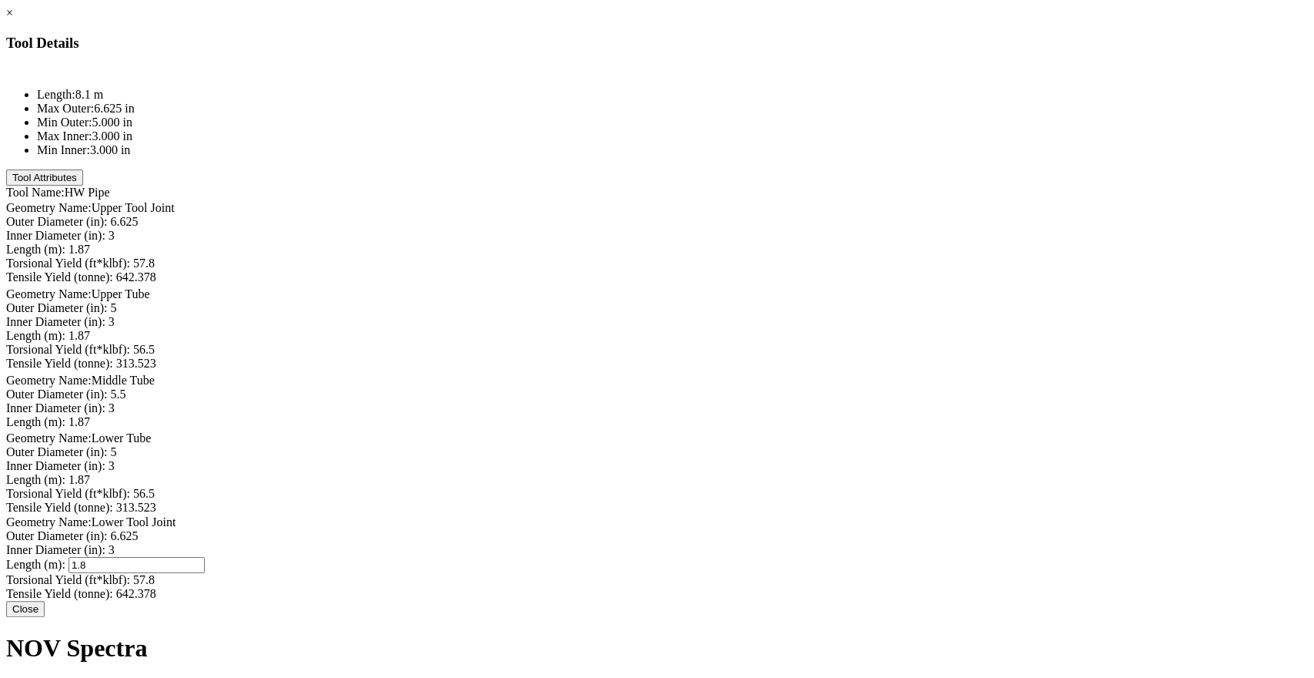
type input "1.87"
click at [45, 618] on button "Close" at bounding box center [25, 609] width 38 height 16
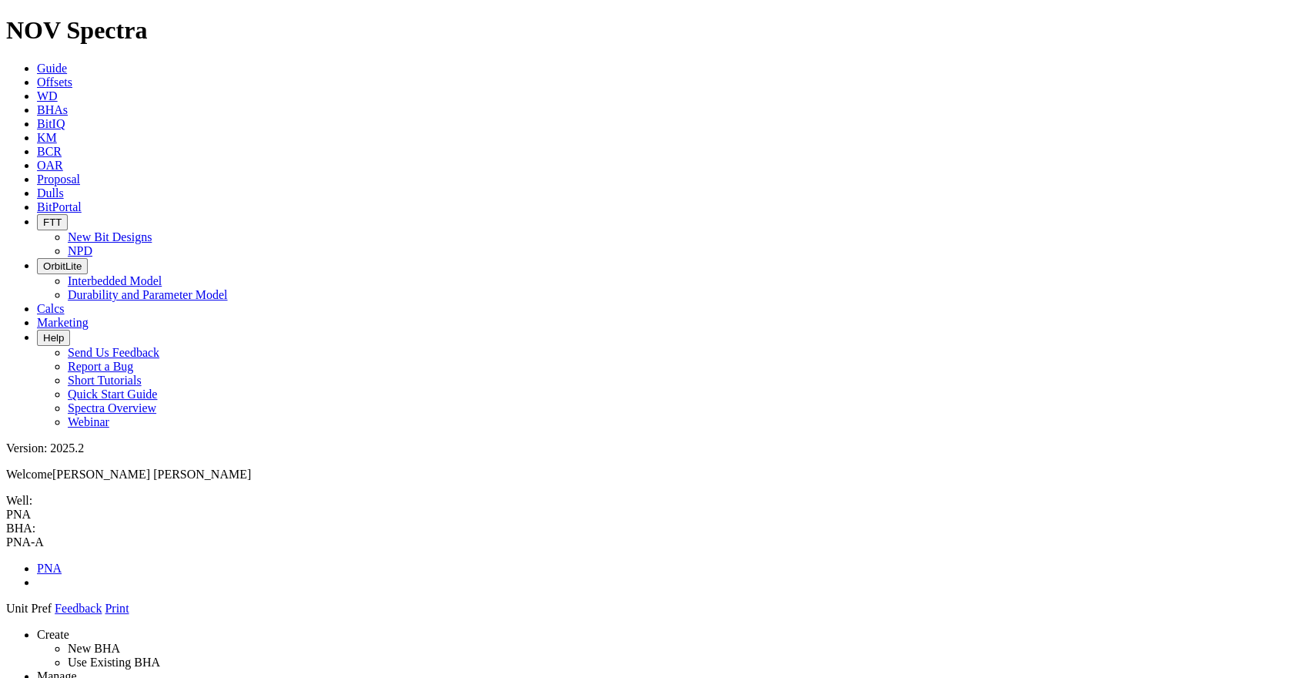
drag, startPoint x: 559, startPoint y: 129, endPoint x: 530, endPoint y: 132, distance: 29.4
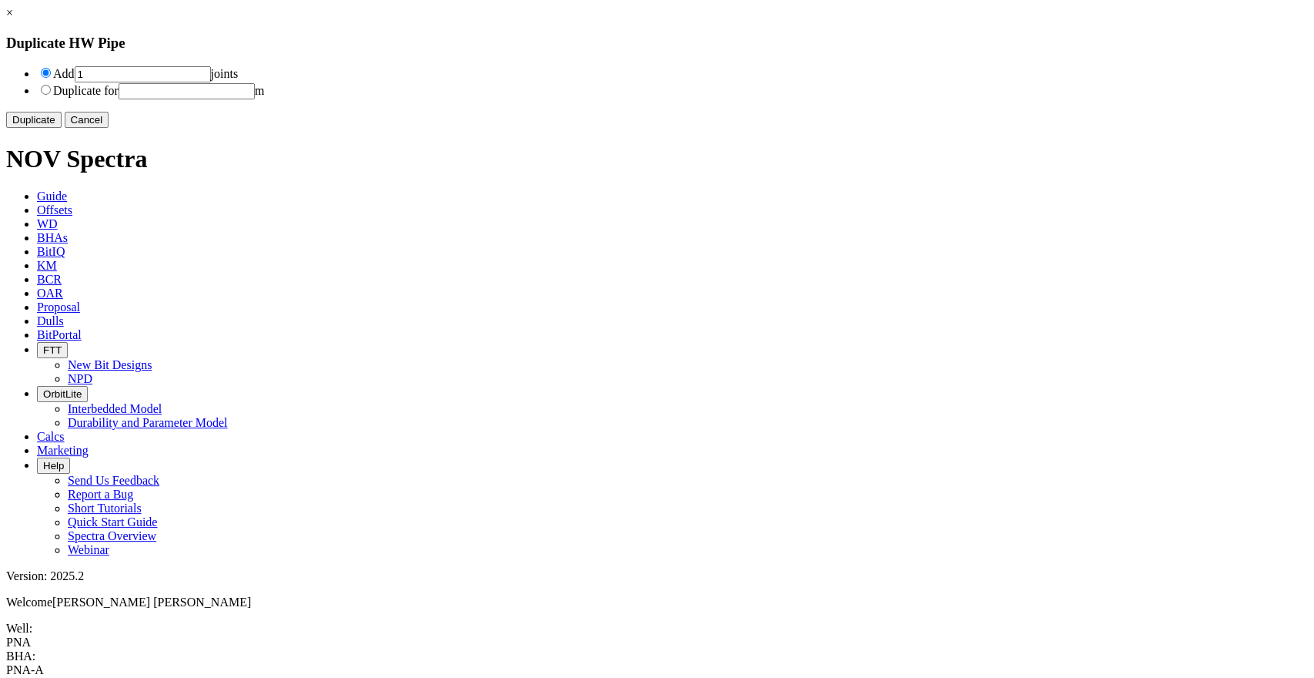
drag, startPoint x: 493, startPoint y: 75, endPoint x: 476, endPoint y: 72, distance: 17.2
click at [476, 72] on li "Add 1 joints" at bounding box center [672, 73] width 1271 height 17
type input "15"
click at [62, 128] on button "Duplicate" at bounding box center [33, 120] width 55 height 16
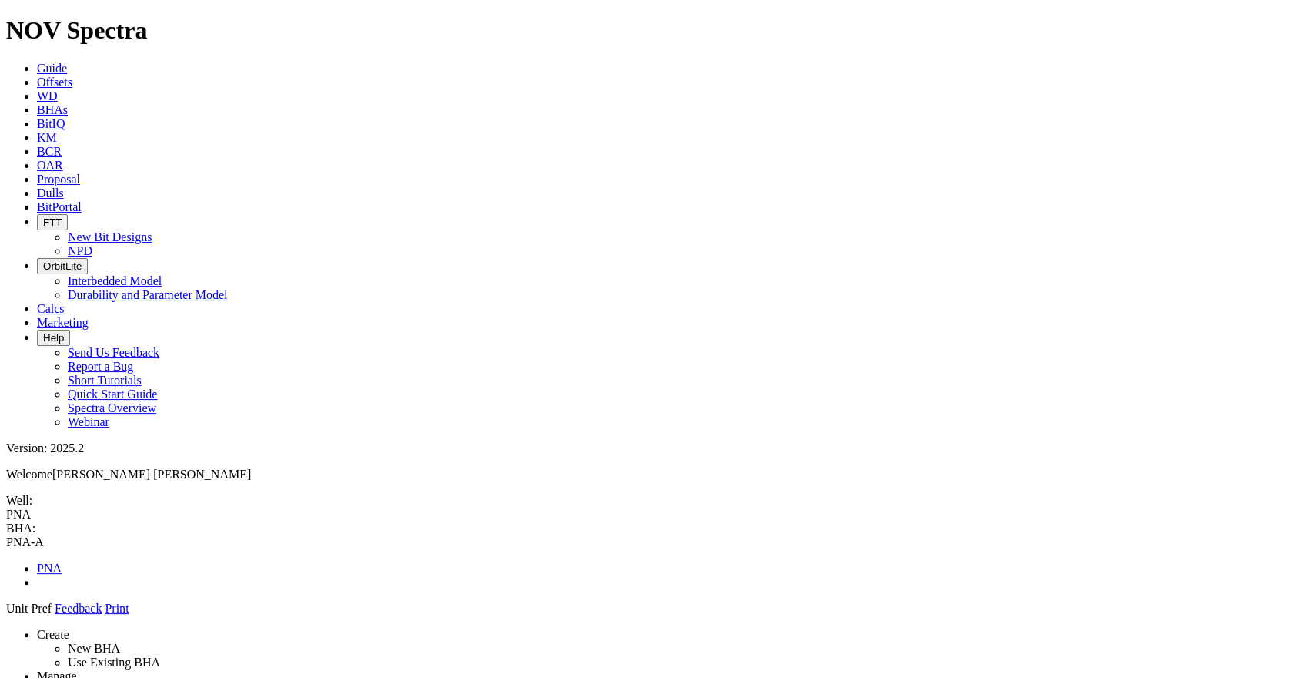
click at [6, 615] on span at bounding box center [6, 615] width 0 height 0
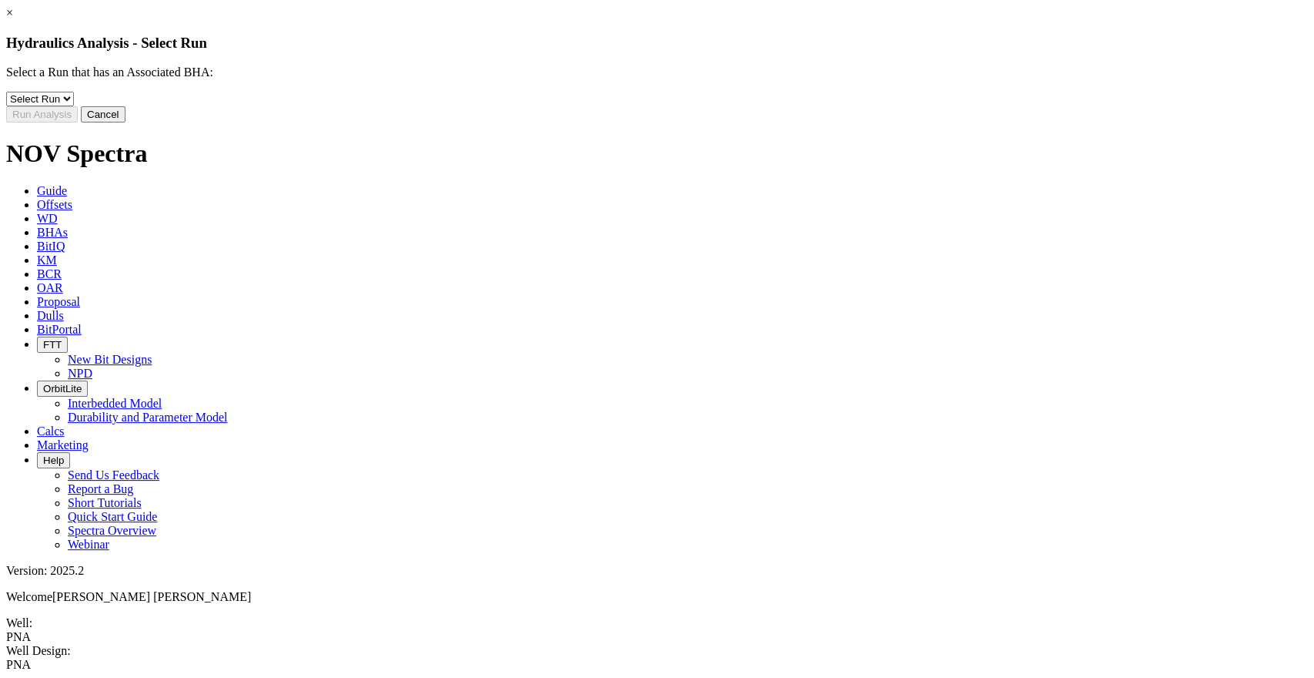
click at [74, 106] on select "Select Run 2" at bounding box center [40, 99] width 68 height 15
select select "object:2914"
click at [74, 102] on select "Select Run 2" at bounding box center [40, 99] width 68 height 15
click at [78, 122] on button "Run Analysis" at bounding box center [42, 114] width 72 height 16
